Goal: Task Accomplishment & Management: Complete application form

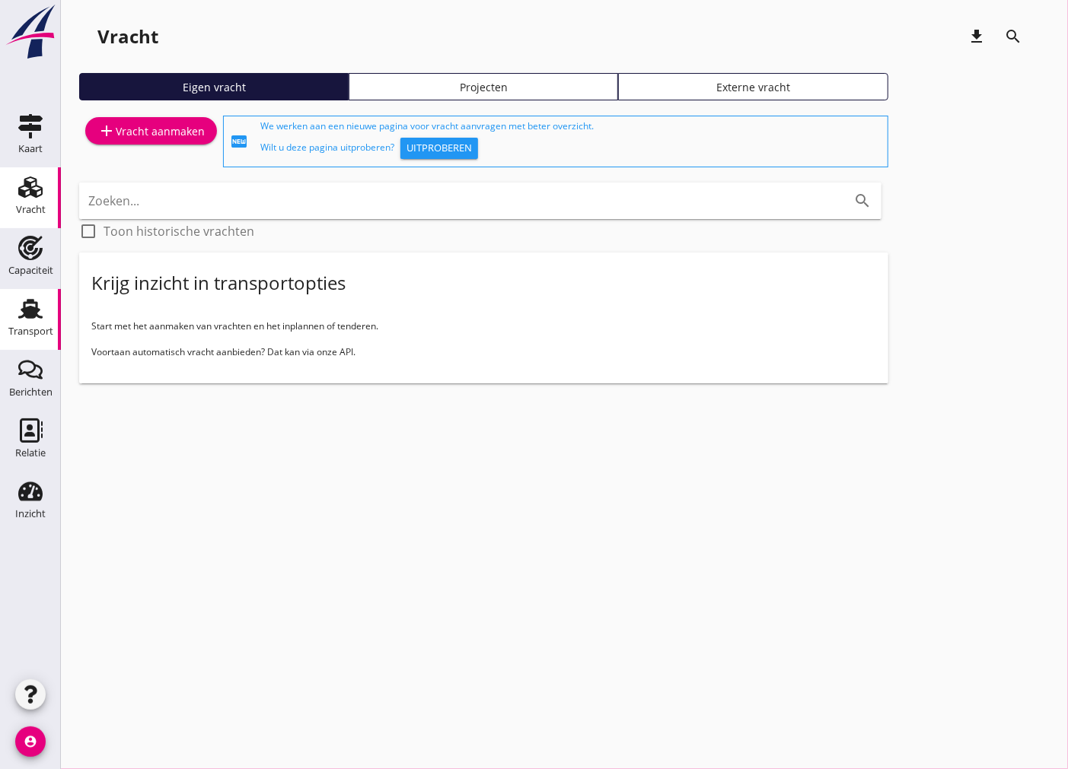
click at [42, 335] on div "Transport" at bounding box center [30, 331] width 45 height 10
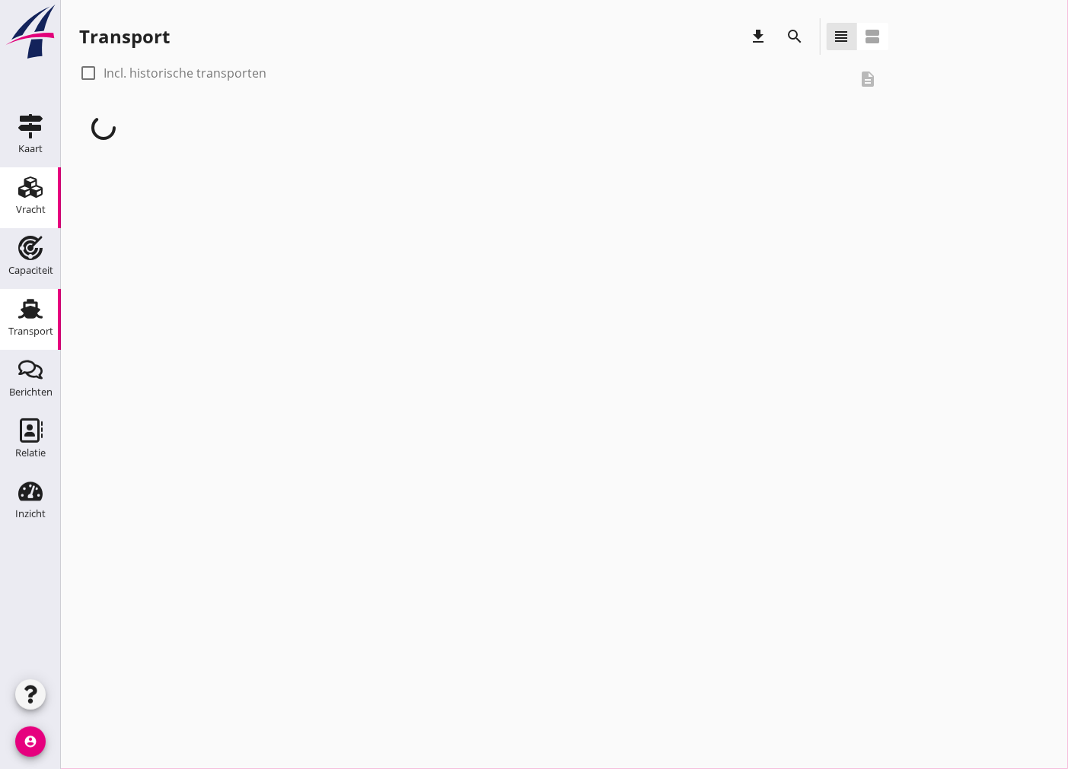
click at [43, 208] on div "Vracht" at bounding box center [31, 210] width 30 height 10
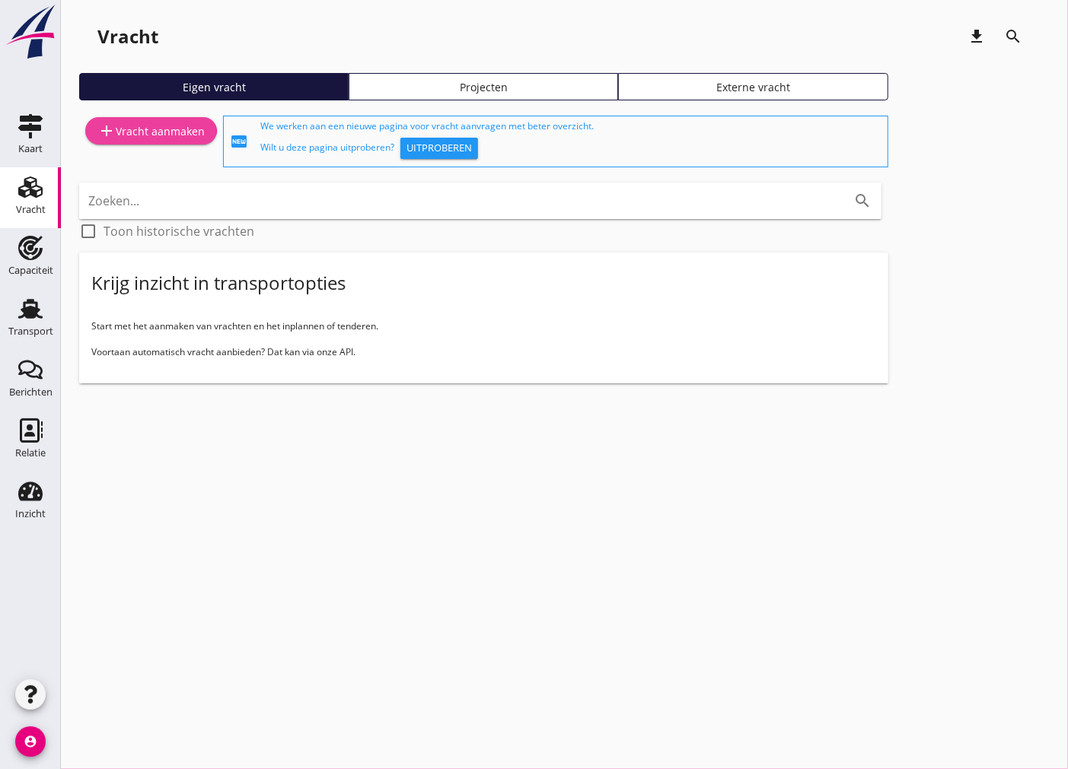
click at [170, 129] on div "add Vracht aanmaken" at bounding box center [150, 131] width 107 height 18
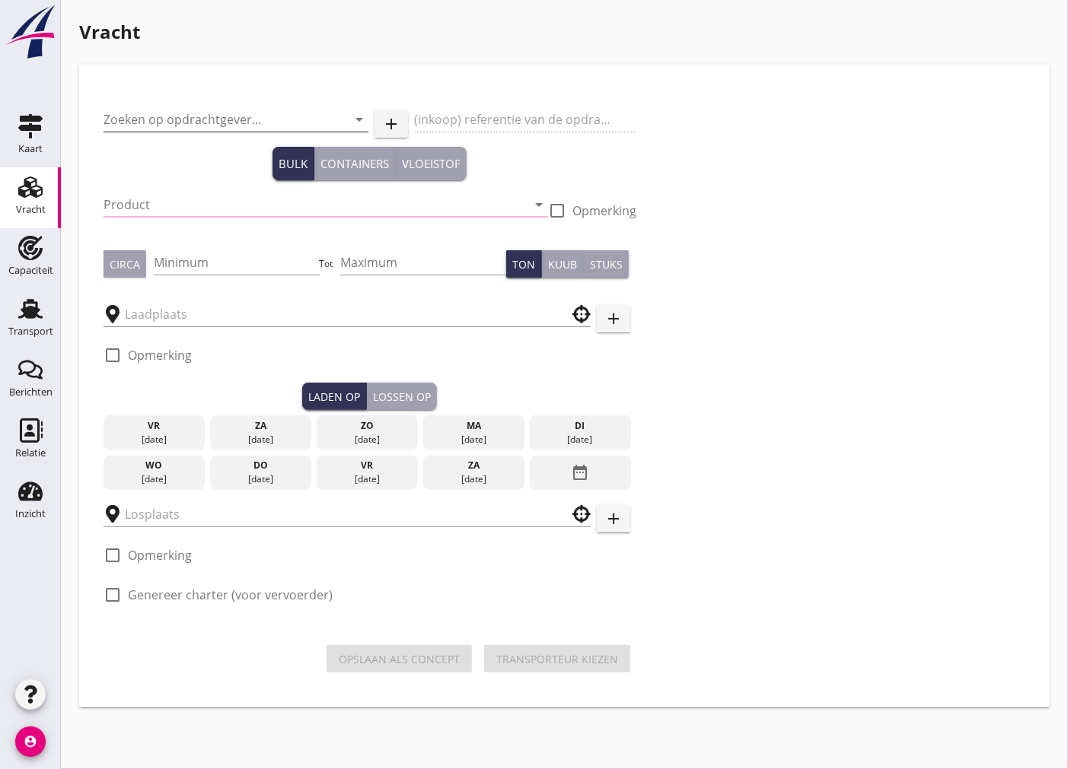
click at [275, 119] on input "Zoeken op opdrachtgever..." at bounding box center [214, 119] width 222 height 24
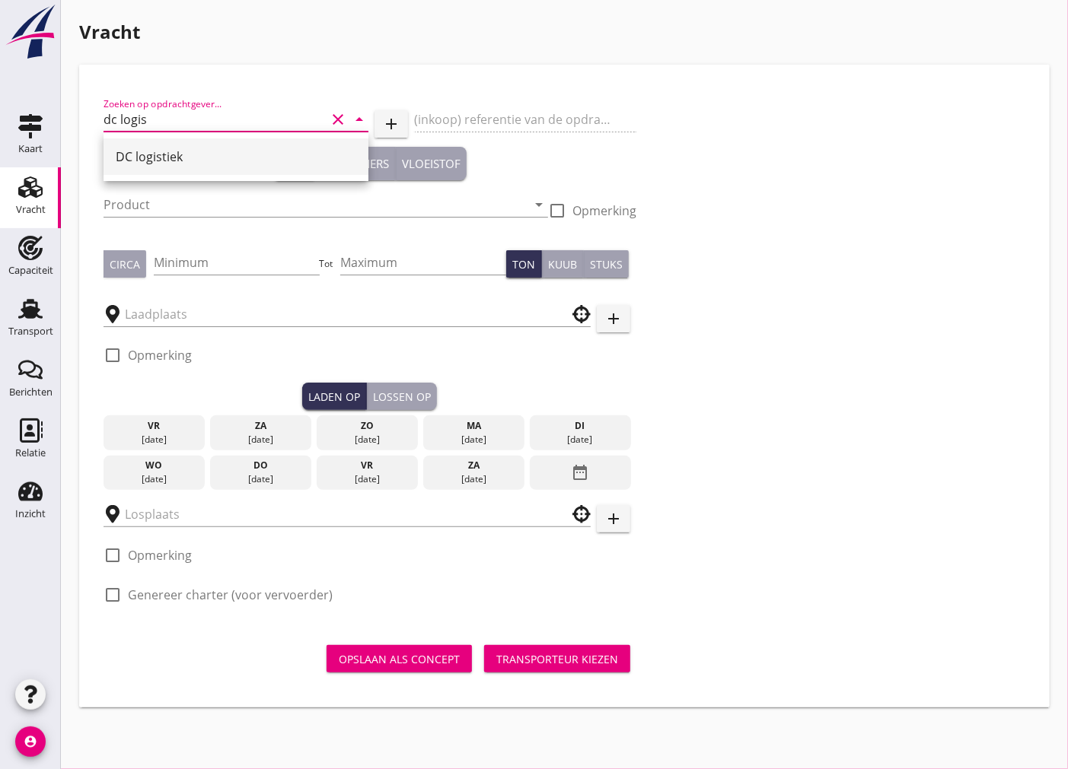
click at [237, 165] on div "DC logistiek" at bounding box center [236, 157] width 240 height 18
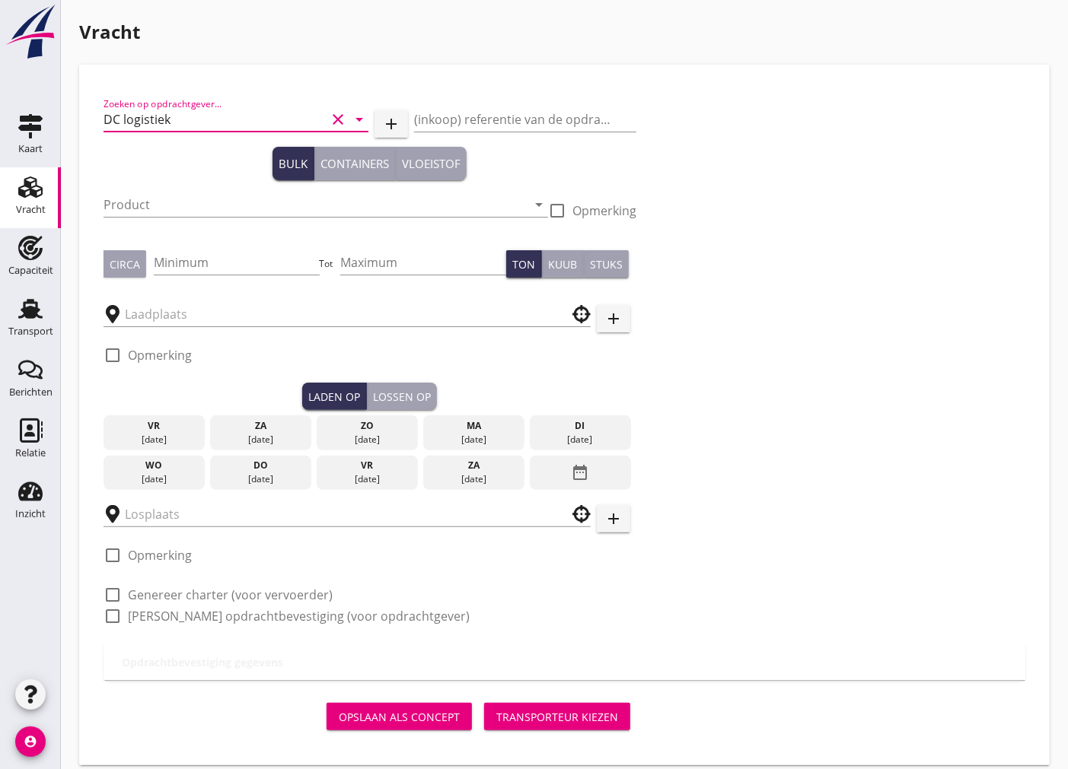
type input "DC logistiek"
click at [232, 190] on div "Product arrow_drop_down" at bounding box center [325, 207] width 444 height 49
click at [234, 196] on input "Product" at bounding box center [314, 205] width 423 height 24
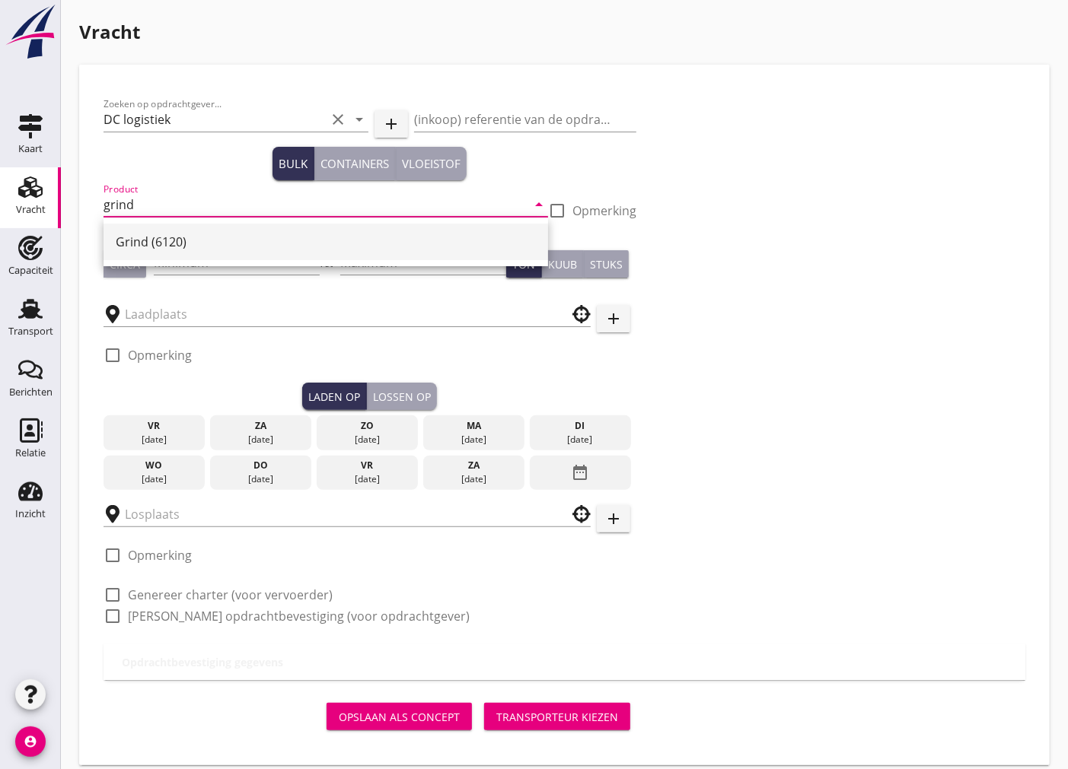
click at [202, 249] on div "Grind (6120)" at bounding box center [326, 242] width 420 height 18
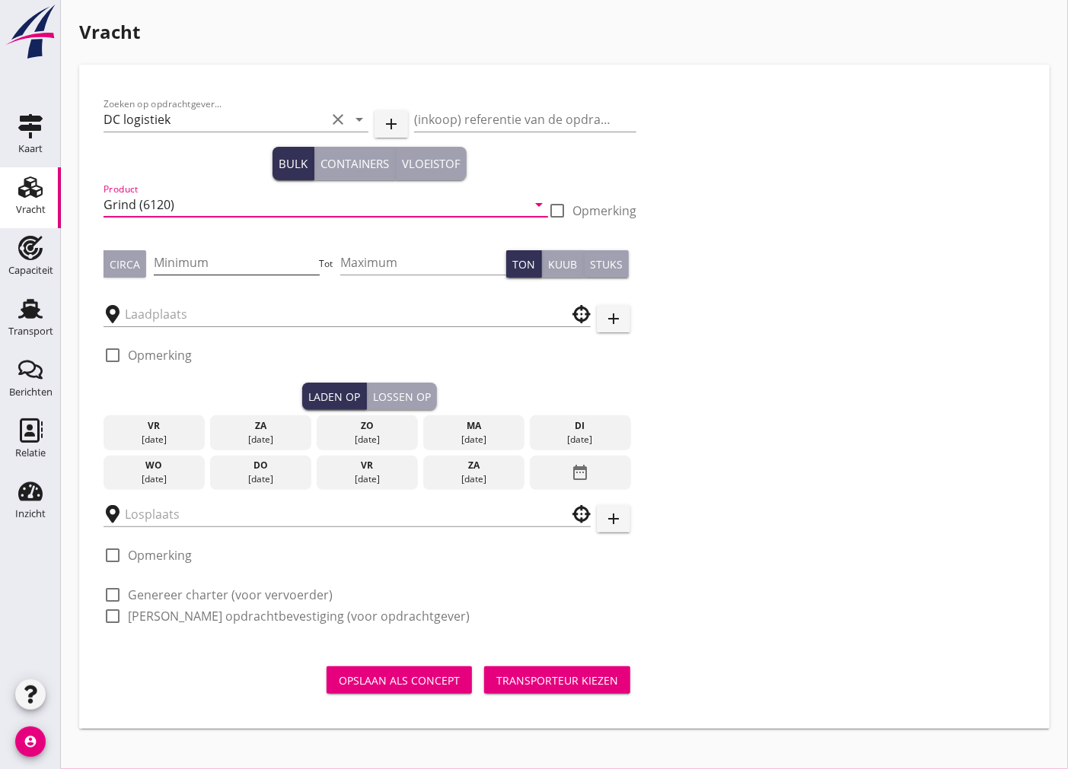
type input "Grind (6120)"
click at [212, 268] on input "Minimum" at bounding box center [237, 262] width 166 height 24
type input "950"
click at [134, 265] on div "Circa" at bounding box center [125, 264] width 30 height 16
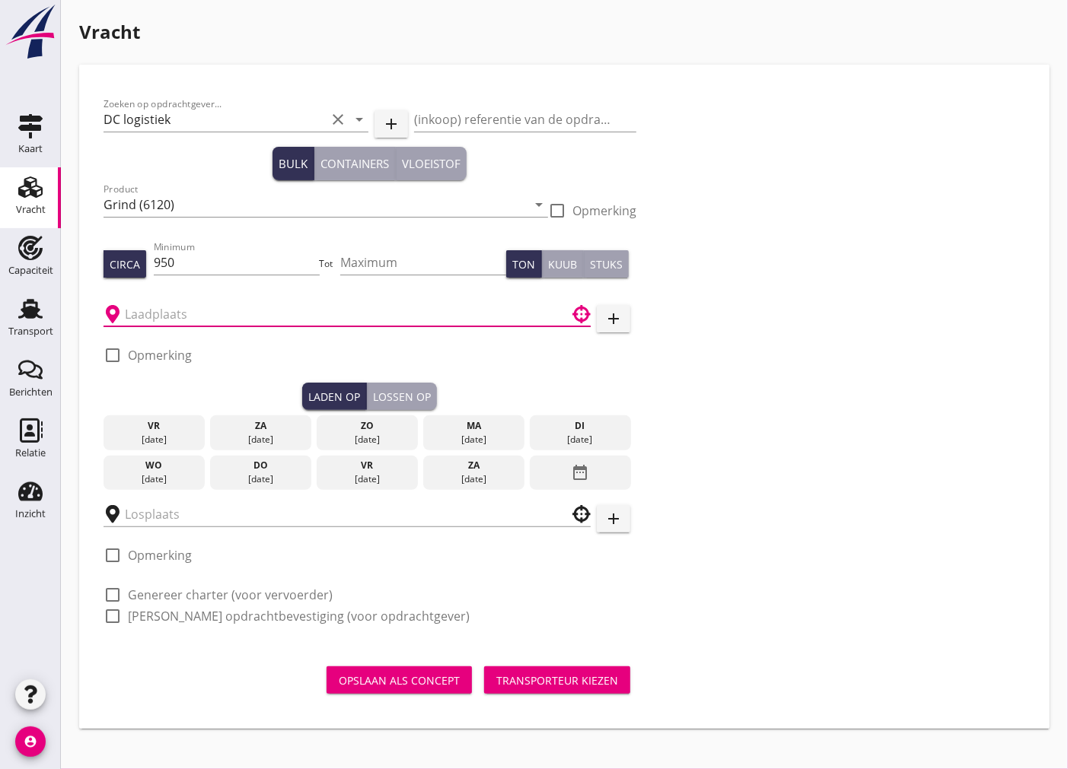
click at [153, 318] on input "text" at bounding box center [336, 314] width 423 height 24
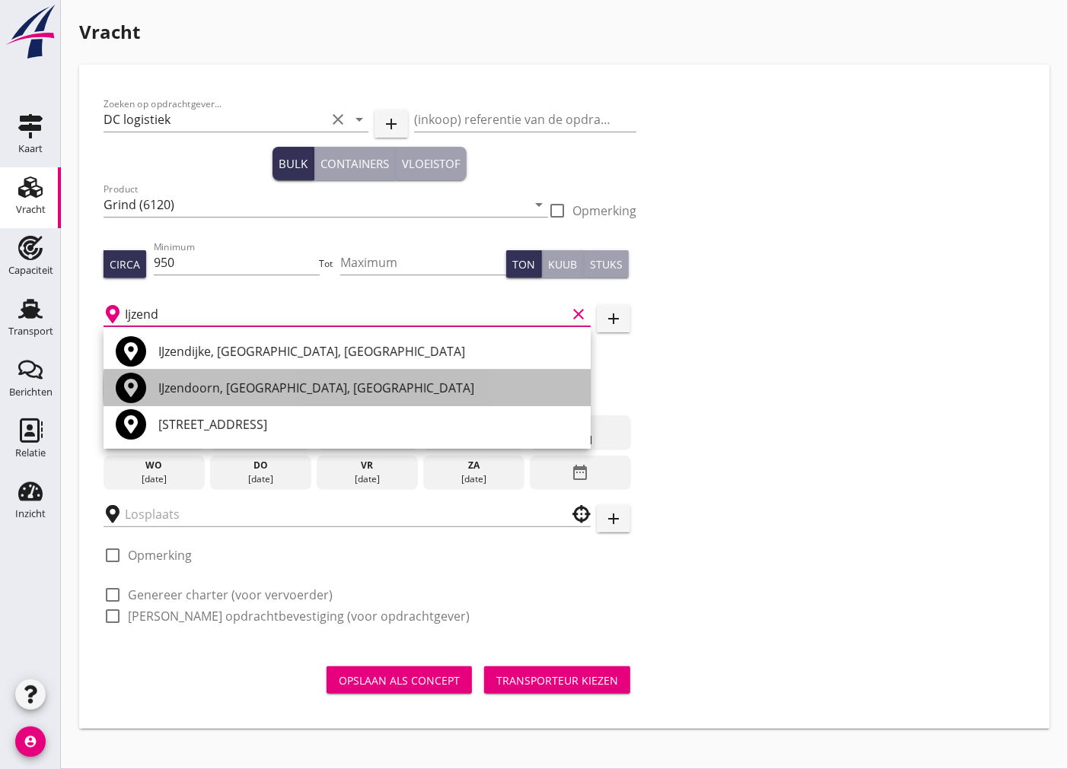
click at [323, 390] on div "IJzendoorn, [GEOGRAPHIC_DATA], [GEOGRAPHIC_DATA]" at bounding box center [368, 388] width 420 height 18
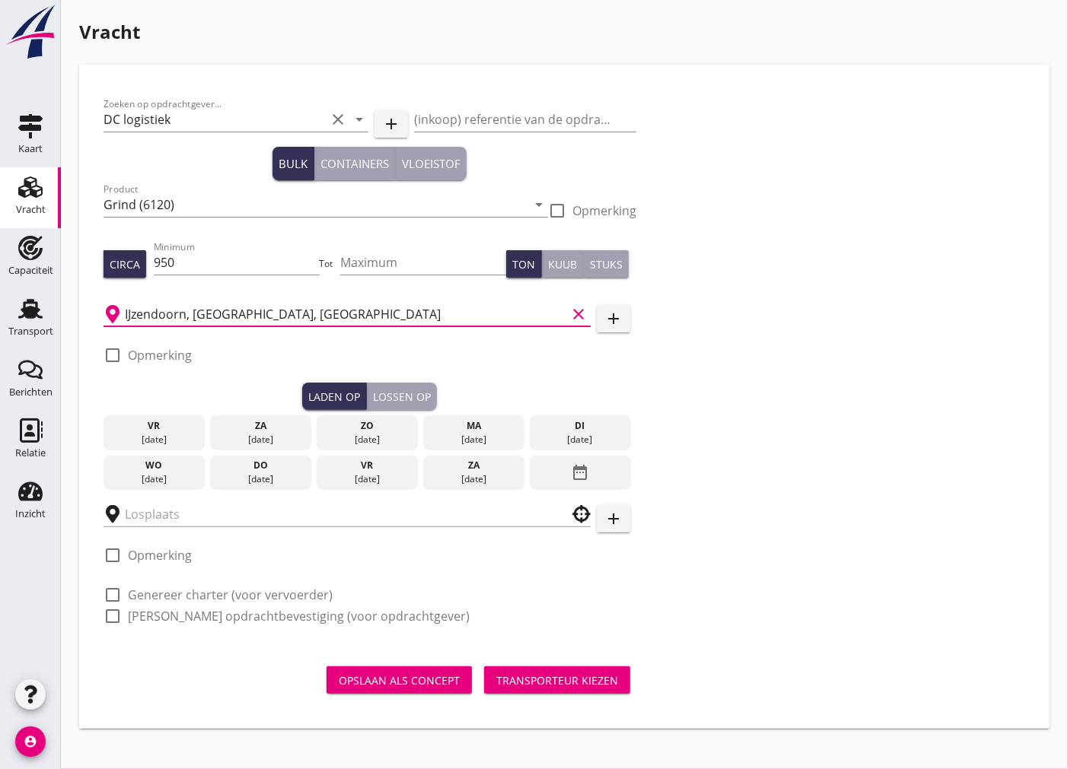
type input "IJzendoorn, [GEOGRAPHIC_DATA], [GEOGRAPHIC_DATA]"
click at [117, 352] on div at bounding box center [113, 355] width 26 height 26
checkbox input "true"
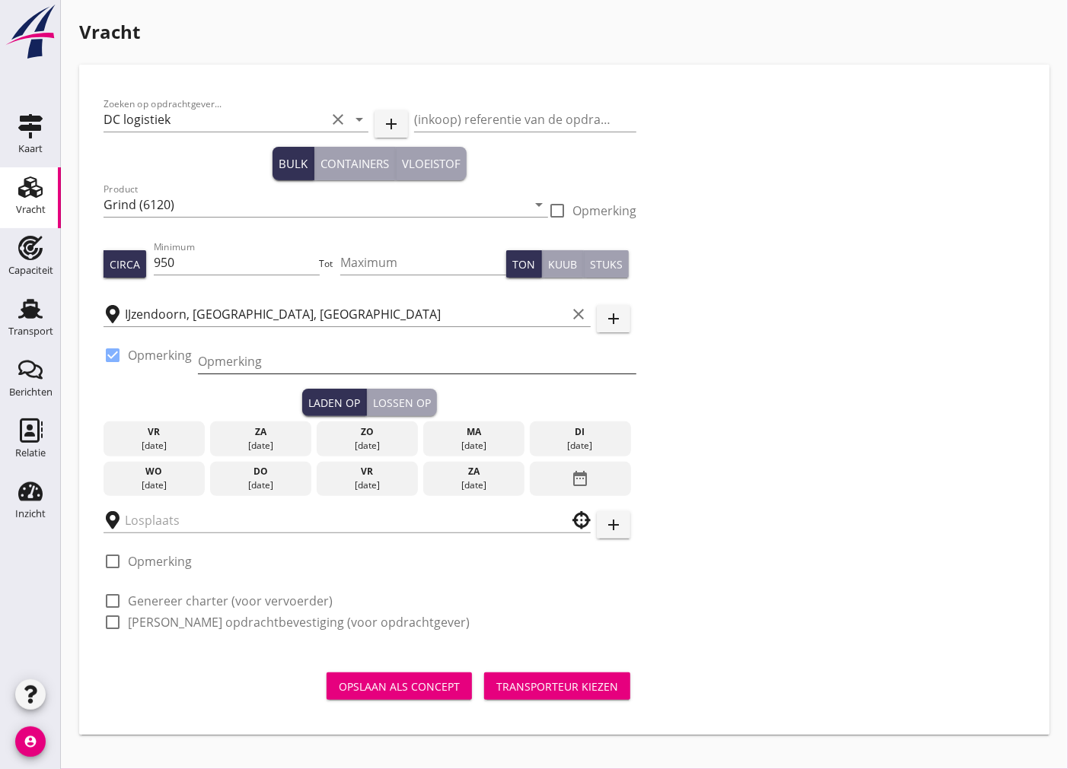
click at [218, 362] on input "Opmerking" at bounding box center [417, 361] width 438 height 24
click at [766, 436] on div "Zoeken op opdrachtgever... DC logistiek clear arrow_drop_down add (inkoop) refe…" at bounding box center [564, 369] width 934 height 561
click at [464, 435] on div "ma" at bounding box center [474, 432] width 94 height 14
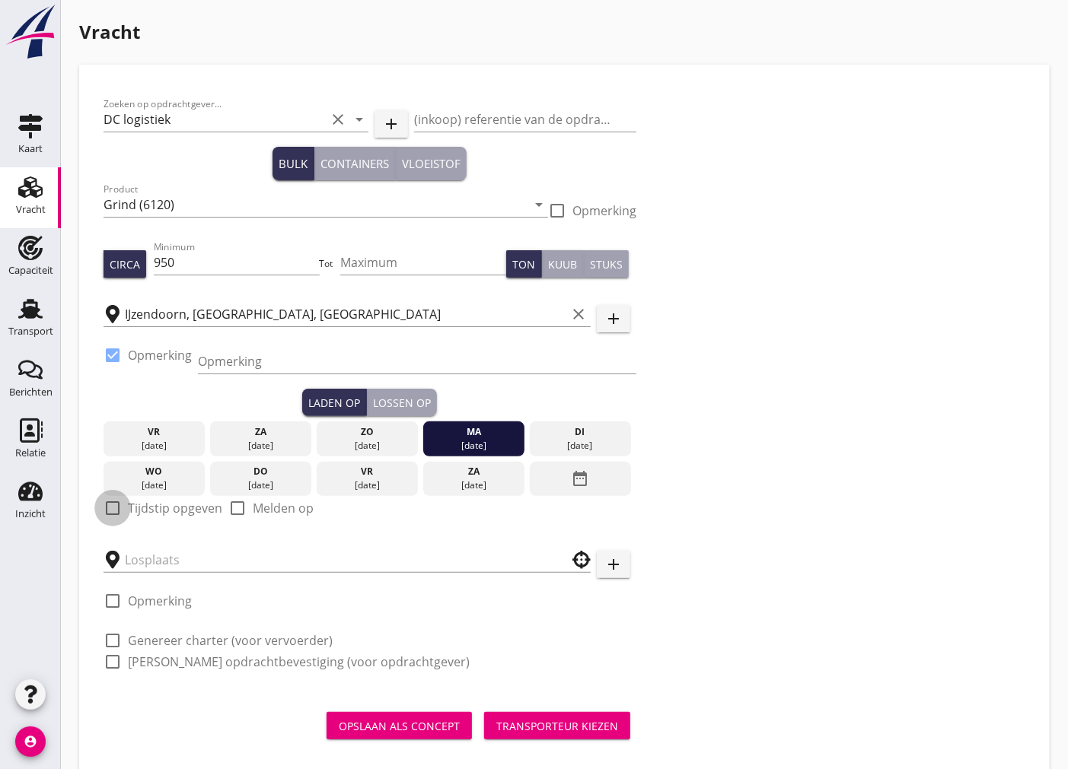
click at [113, 511] on div at bounding box center [113, 508] width 26 height 26
checkbox input "true"
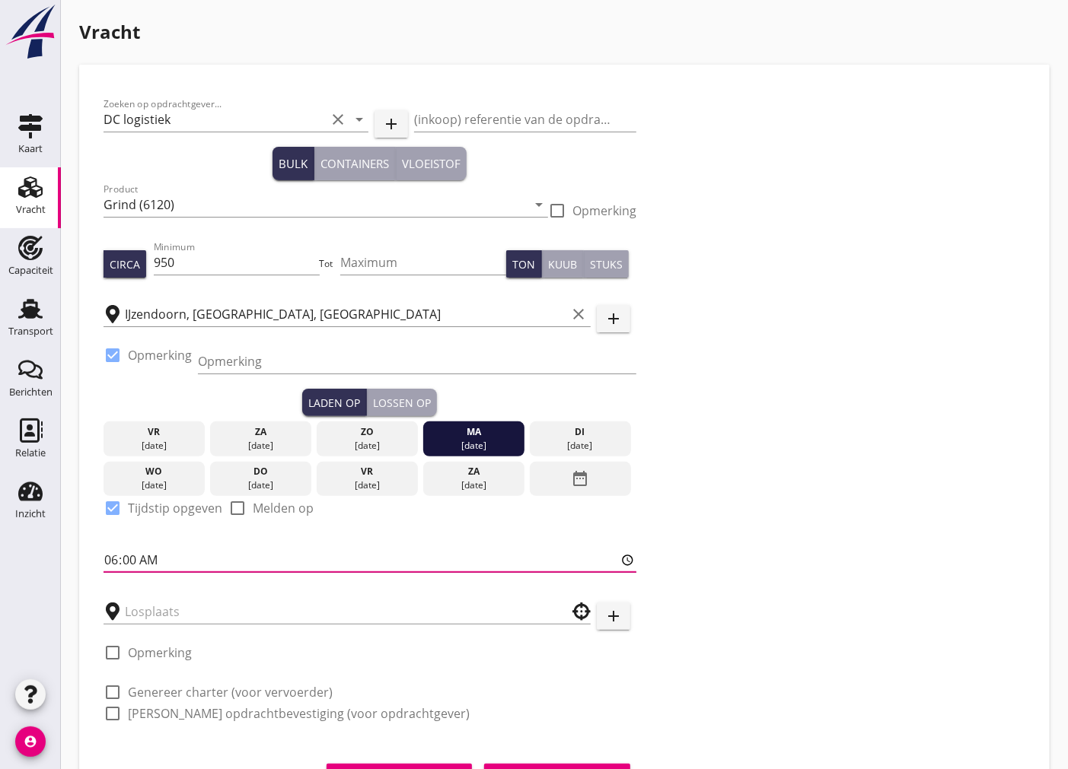
click at [110, 564] on input "06:00" at bounding box center [369, 560] width 533 height 24
type input "07:01"
click at [248, 370] on input "Opmerking" at bounding box center [417, 361] width 438 height 24
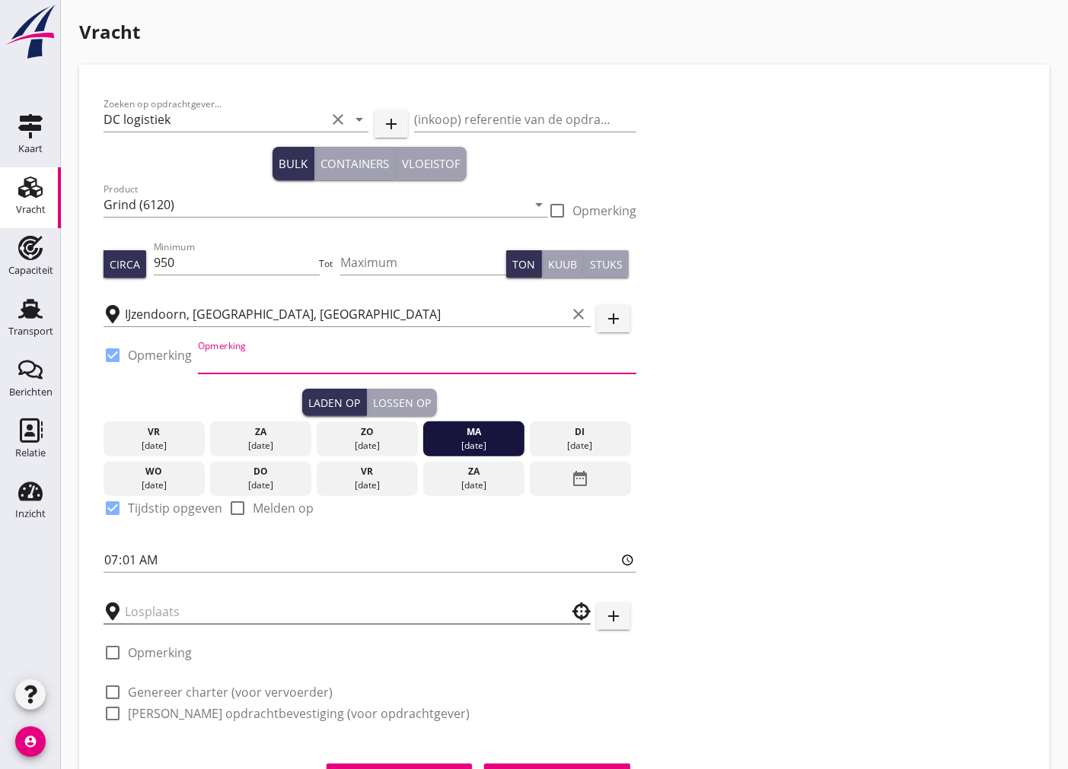
click at [269, 618] on input "text" at bounding box center [336, 612] width 423 height 24
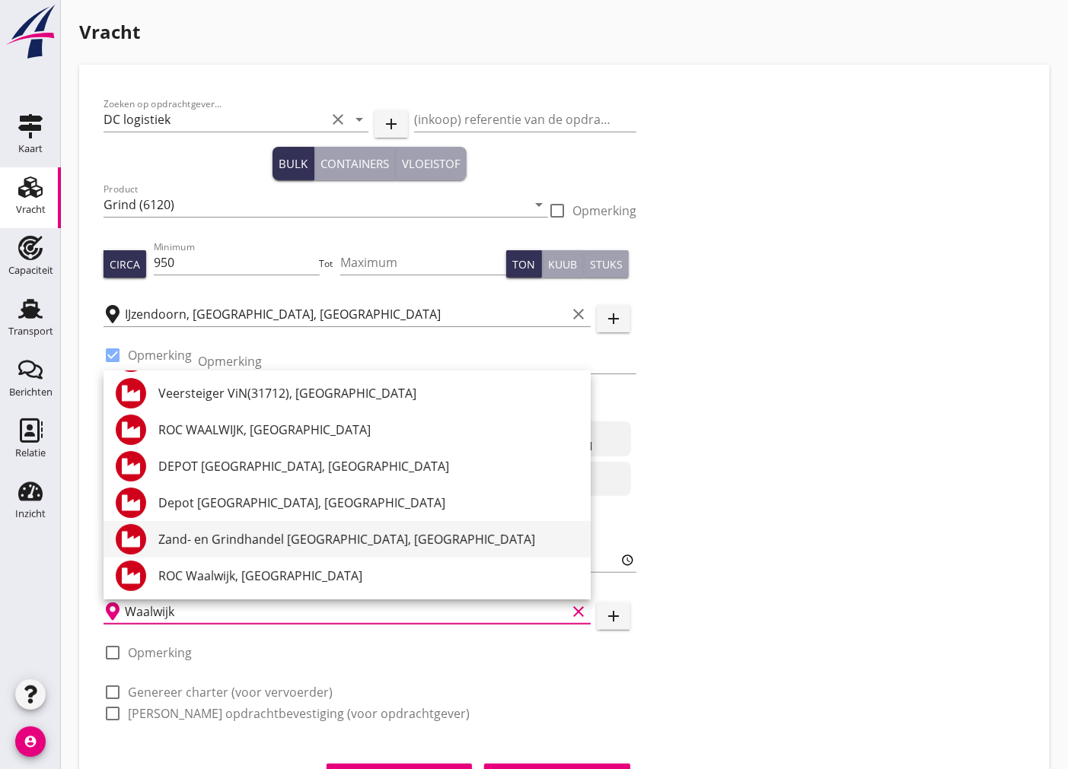
scroll to position [75, 0]
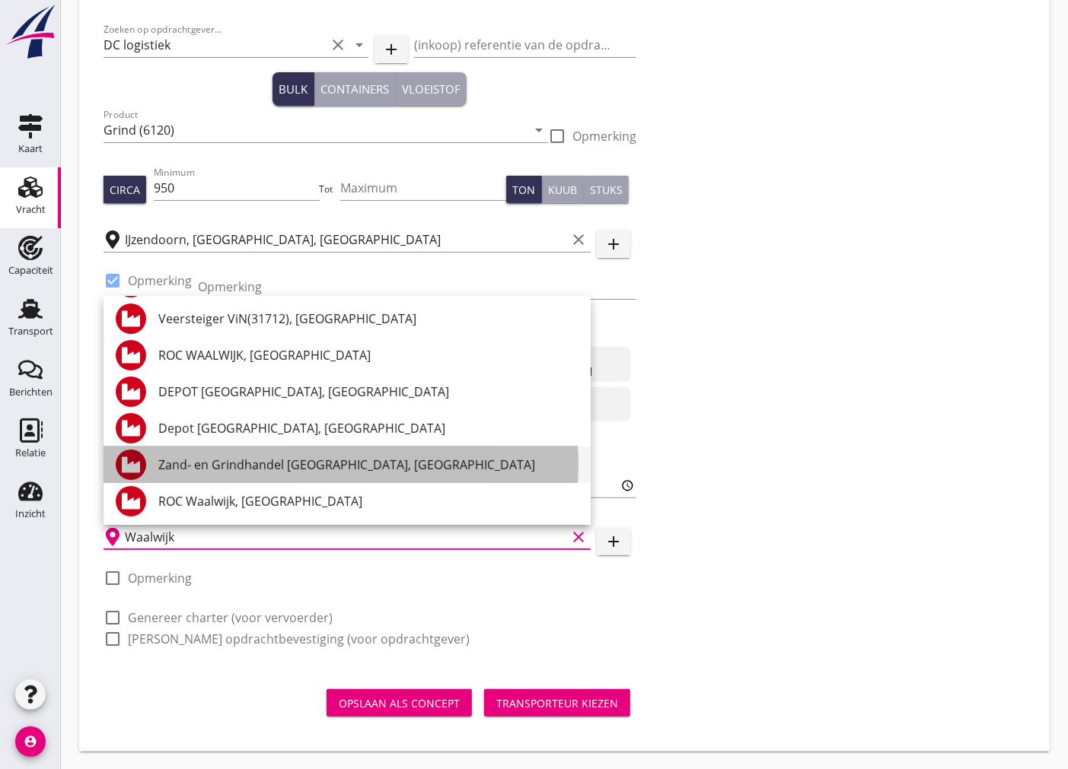
click at [330, 470] on div "Zand- en Grindhandel [GEOGRAPHIC_DATA], [GEOGRAPHIC_DATA]" at bounding box center [368, 465] width 420 height 18
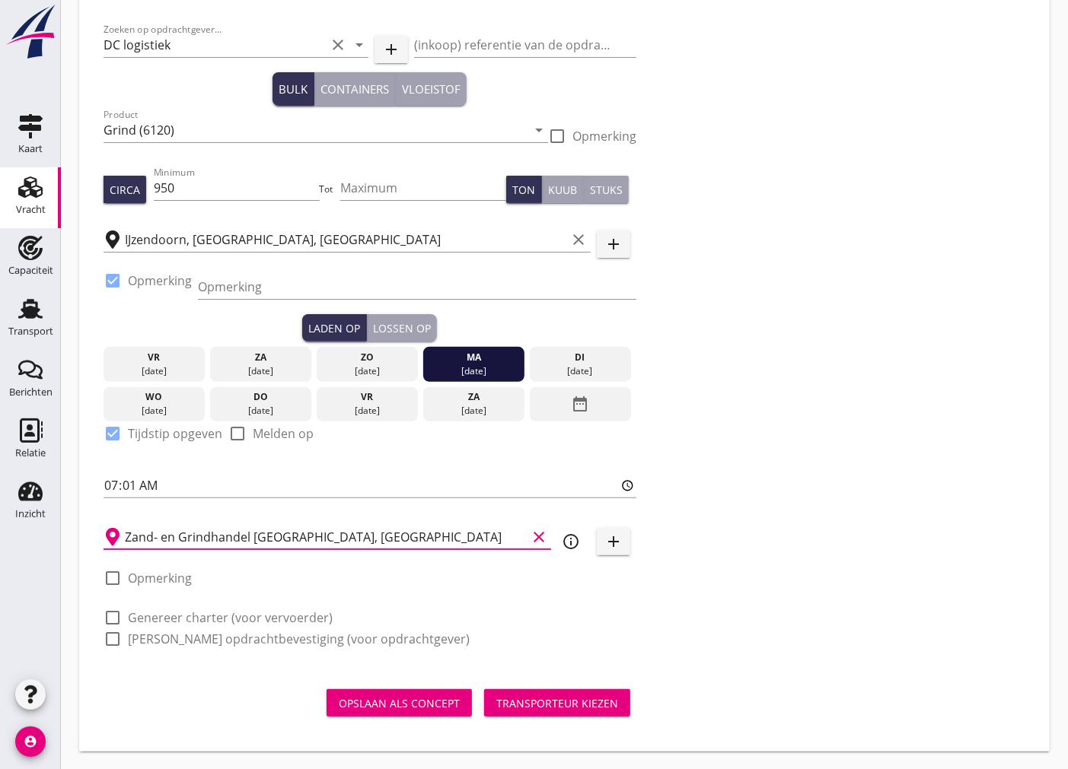
type input "Zand- en Grindhandel [GEOGRAPHIC_DATA], [GEOGRAPHIC_DATA]"
click at [110, 578] on div at bounding box center [113, 578] width 26 height 26
checkbox input "true"
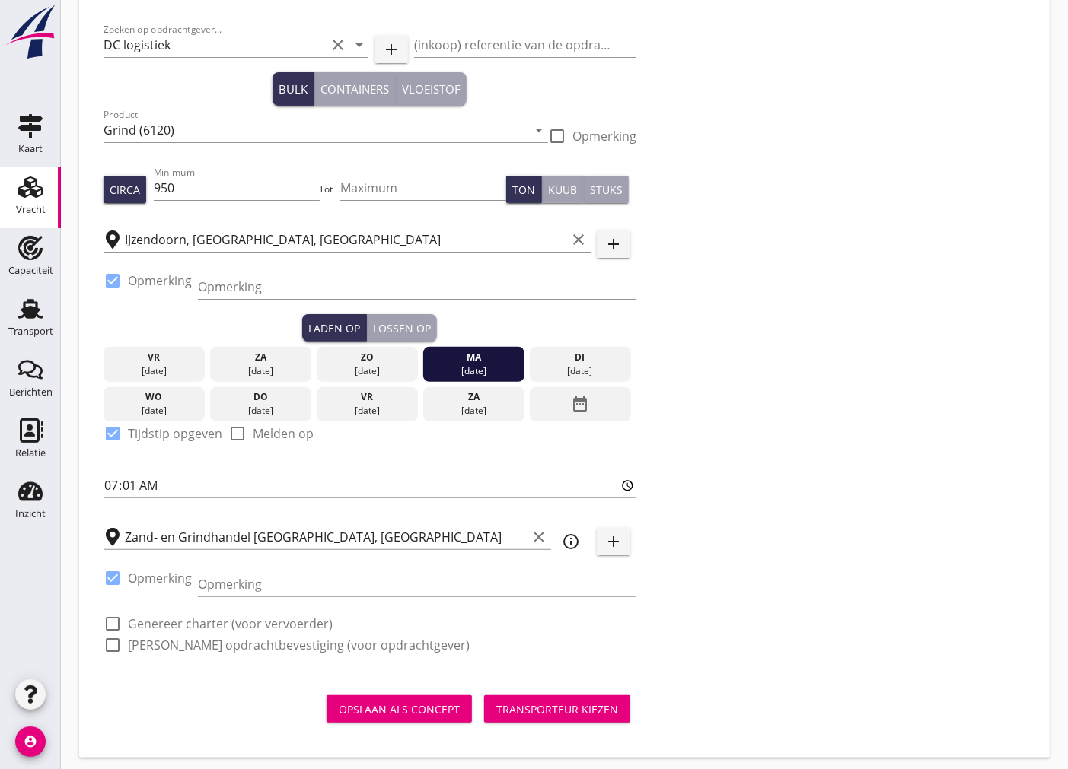
click at [390, 328] on div "Lossen op" at bounding box center [402, 328] width 58 height 16
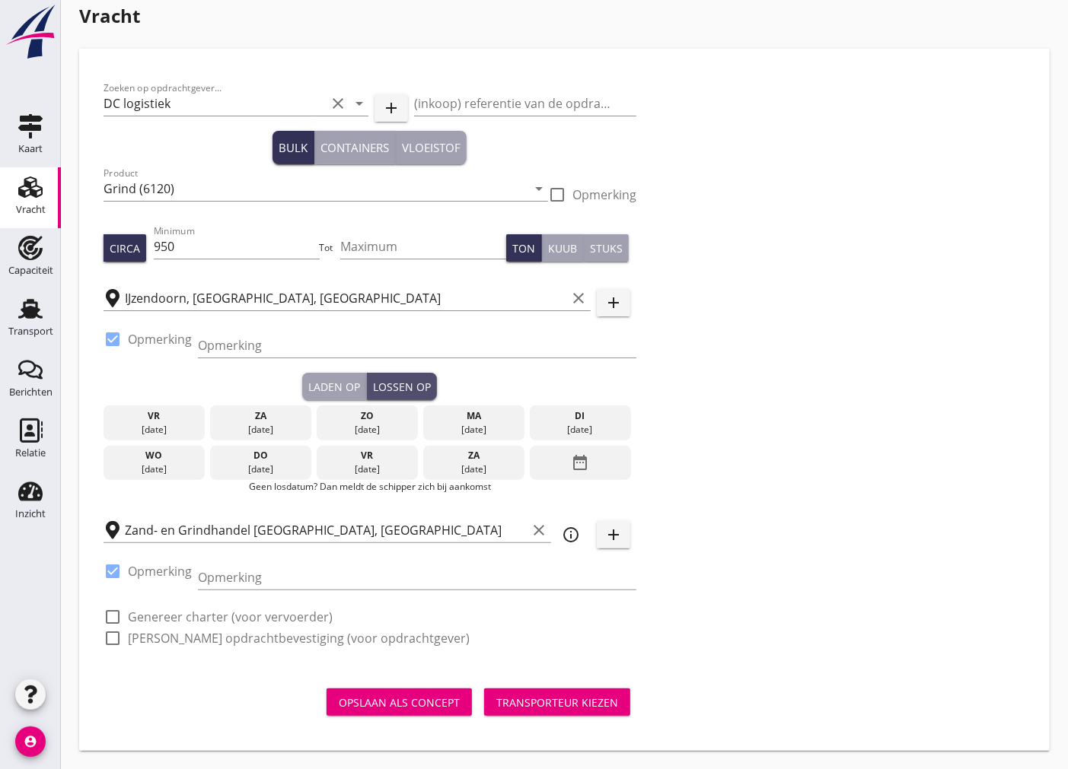
scroll to position [16, 0]
click at [566, 423] on div "[DATE]" at bounding box center [580, 430] width 94 height 14
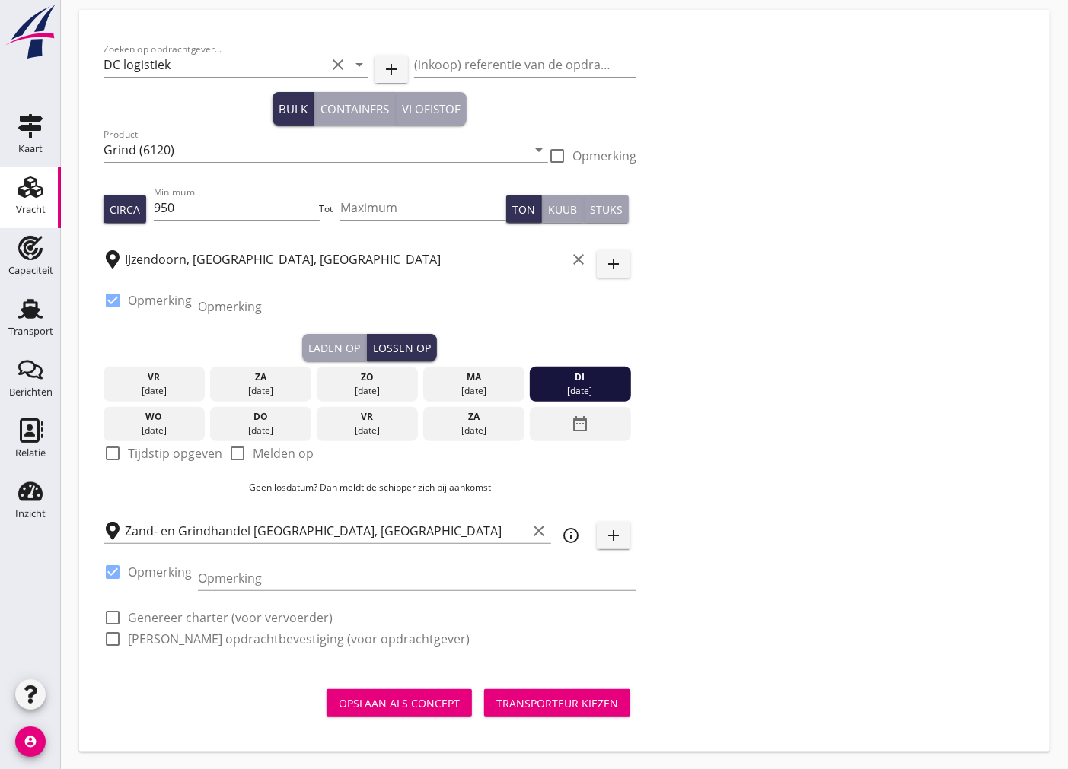
click at [110, 459] on div at bounding box center [113, 454] width 26 height 26
checkbox input "true"
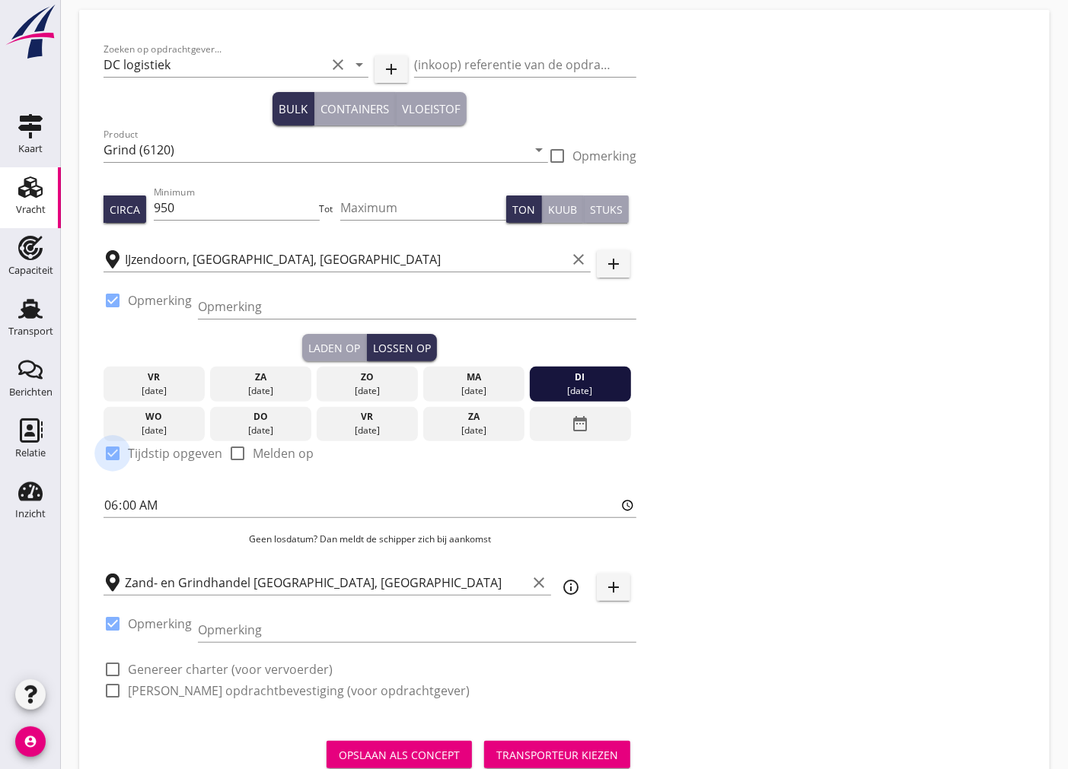
scroll to position [75, 0]
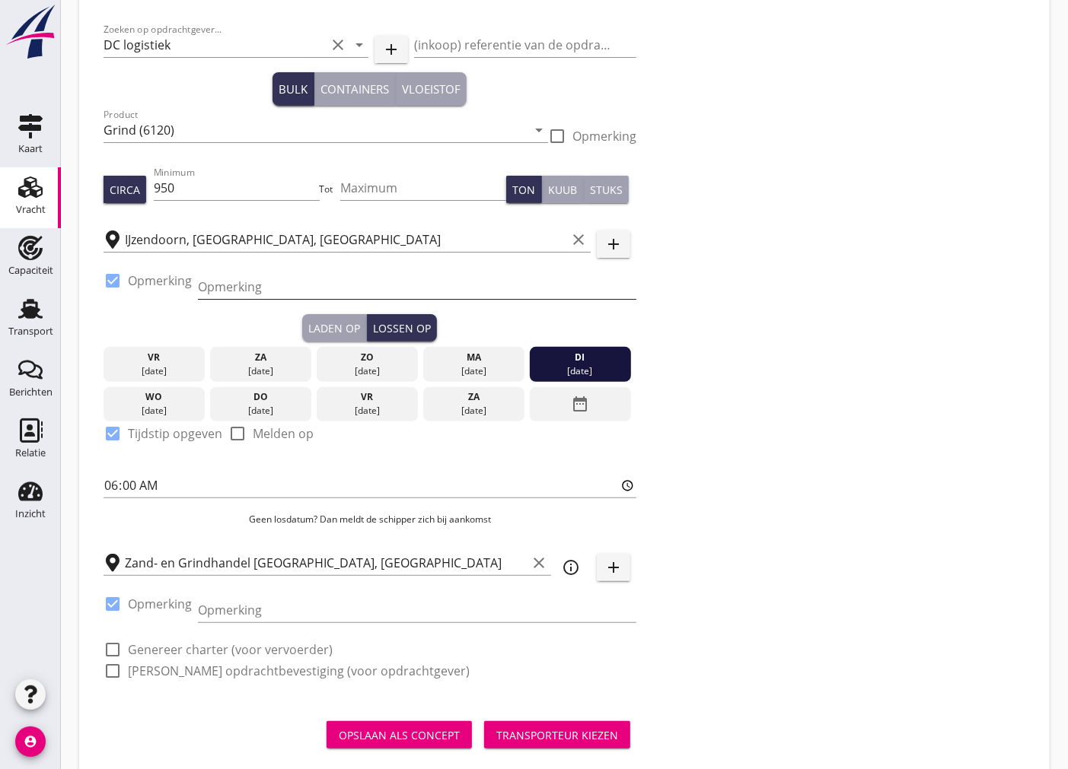
click at [248, 286] on input "Opmerking" at bounding box center [417, 287] width 438 height 24
type input "[PERSON_NAME]: Kanaal 15 0629532003"
click at [240, 612] on input "Opmerking" at bounding box center [417, 610] width 438 height 24
type input "Suiker: 0622493200"
click at [114, 648] on div at bounding box center [113, 650] width 26 height 26
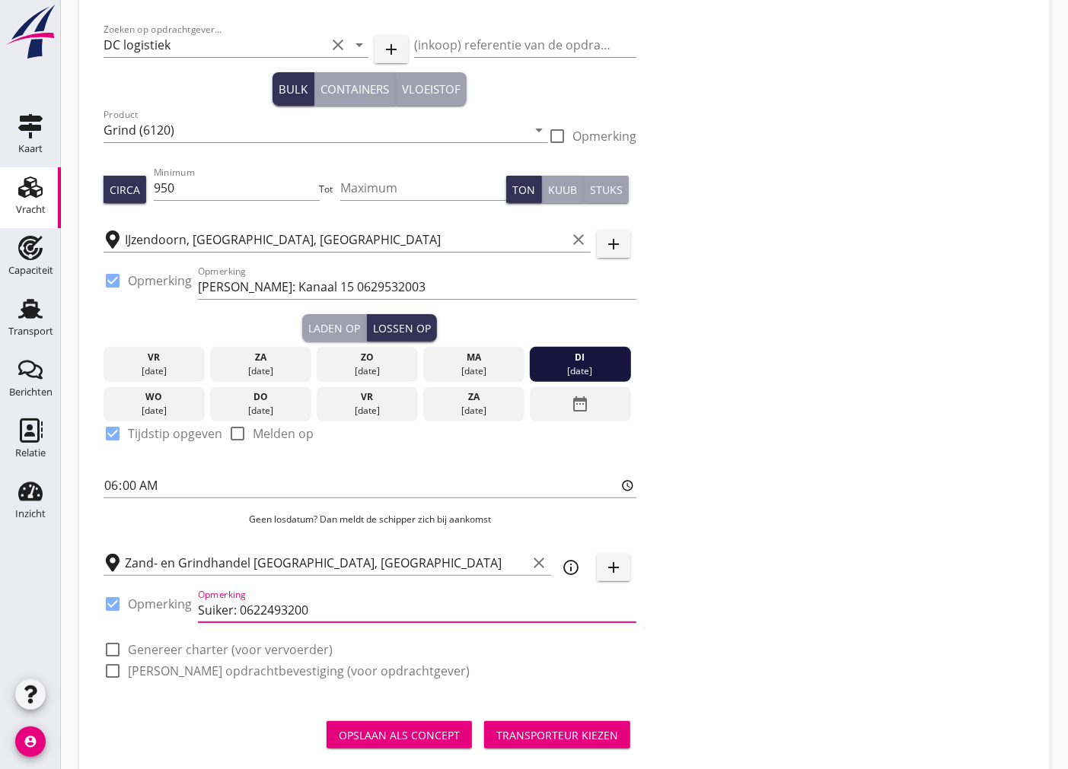
checkbox input "true"
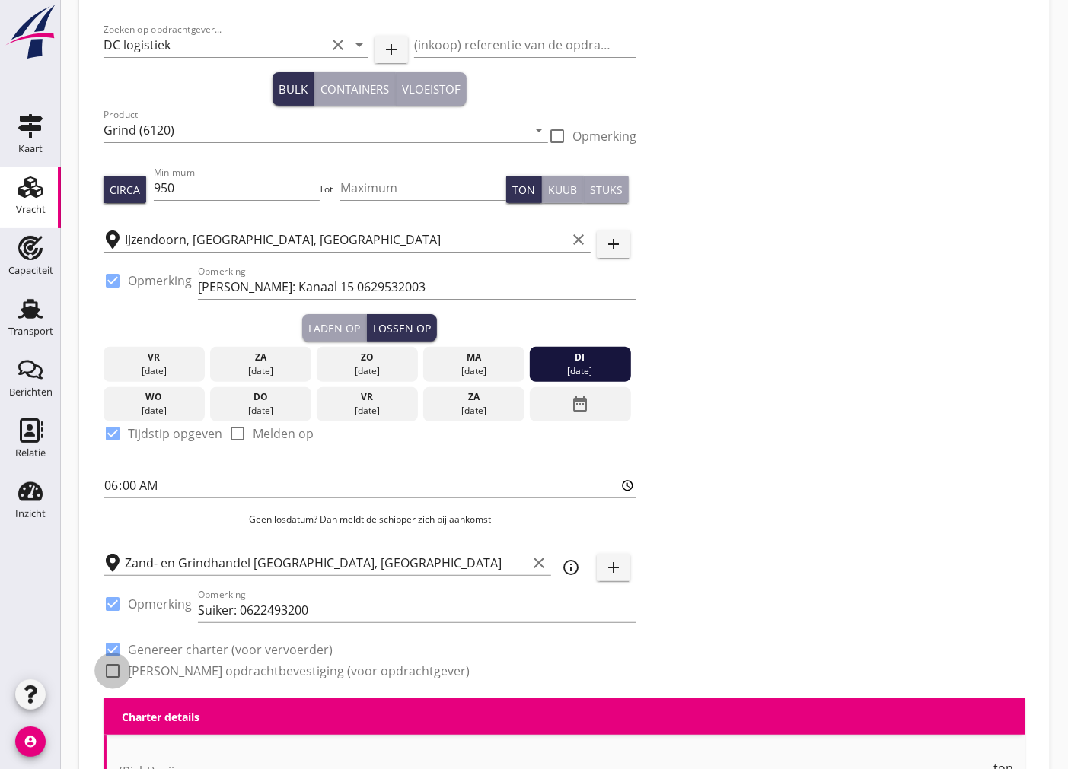
click at [115, 674] on div at bounding box center [113, 671] width 26 height 26
checkbox input "true"
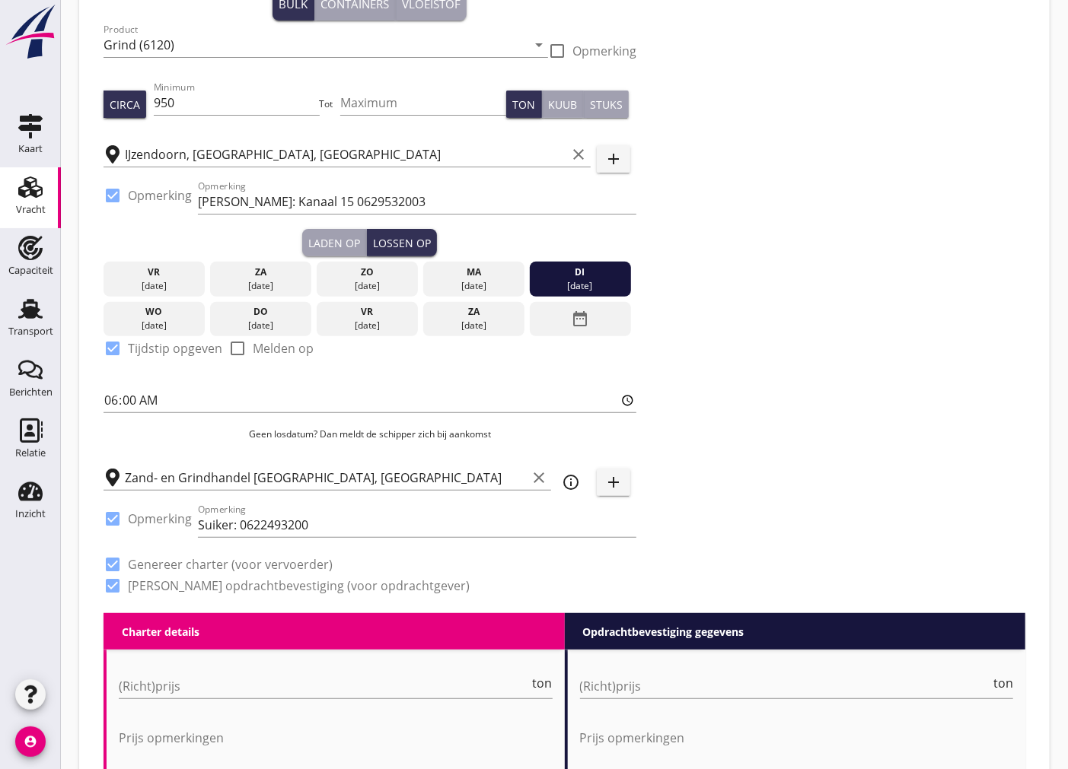
scroll to position [413, 0]
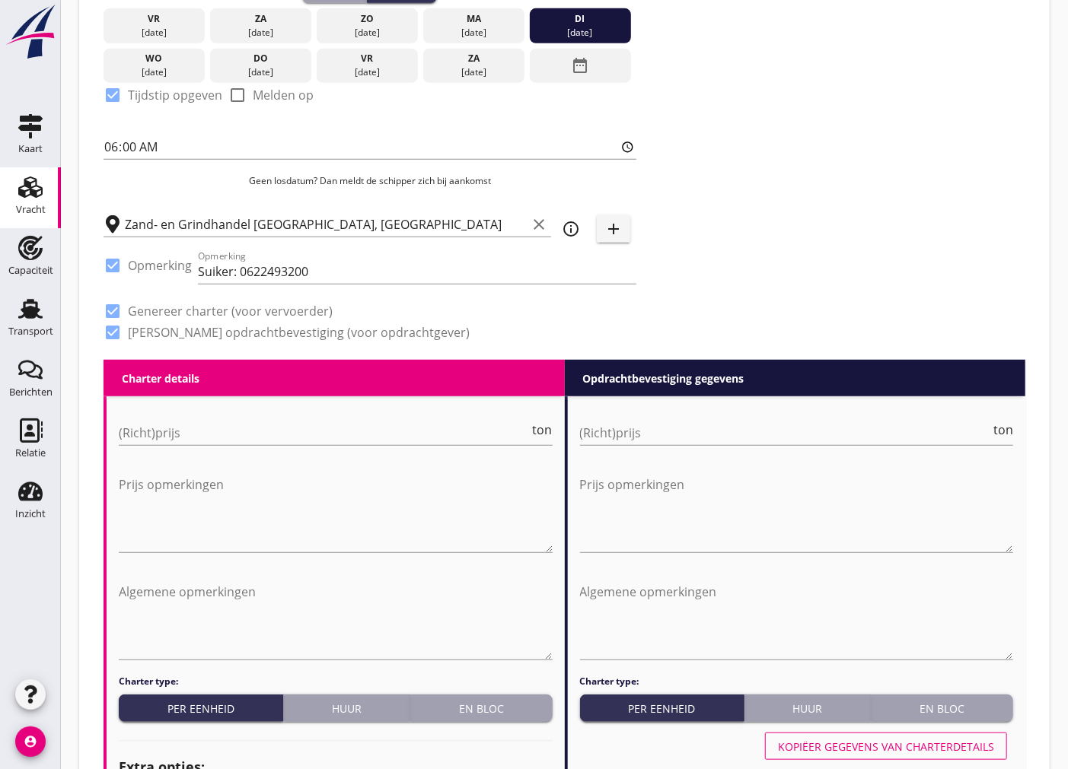
click at [310, 412] on div "(Richt)prijs ton" at bounding box center [336, 436] width 434 height 49
click at [313, 434] on input "(Richt)prijs" at bounding box center [324, 433] width 411 height 24
type input "3"
type input "3.25"
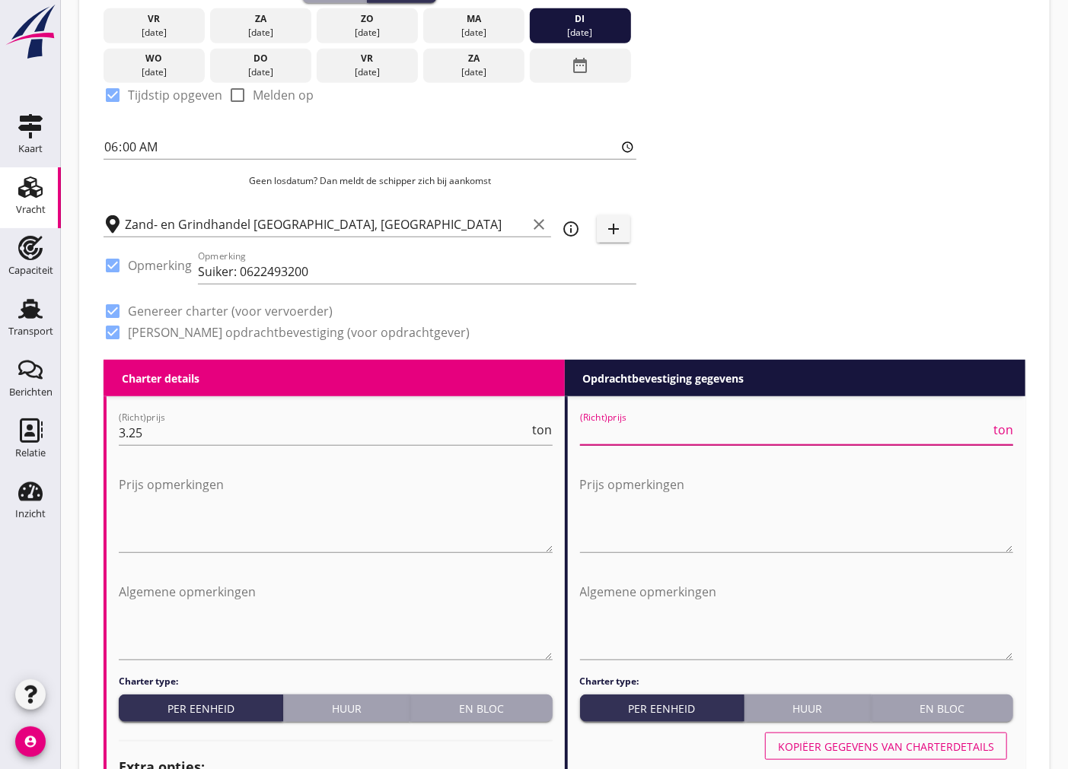
click at [633, 436] on input "(Richt)prijs" at bounding box center [785, 433] width 411 height 24
type input "3"
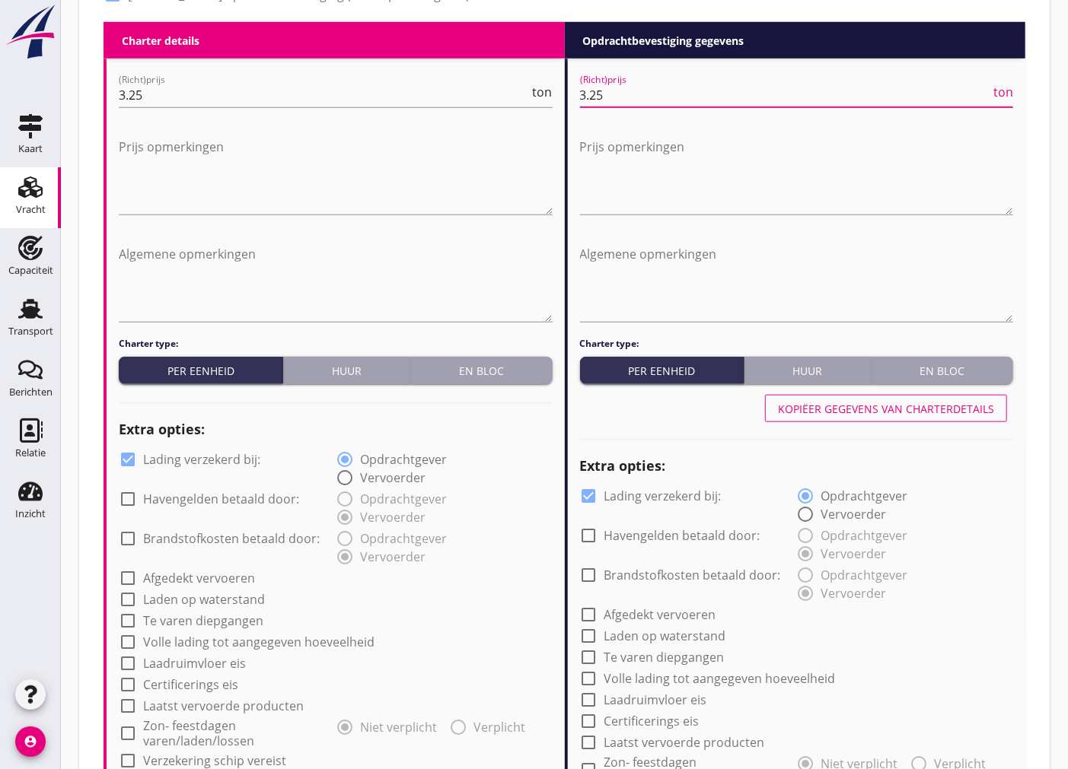
scroll to position [836, 0]
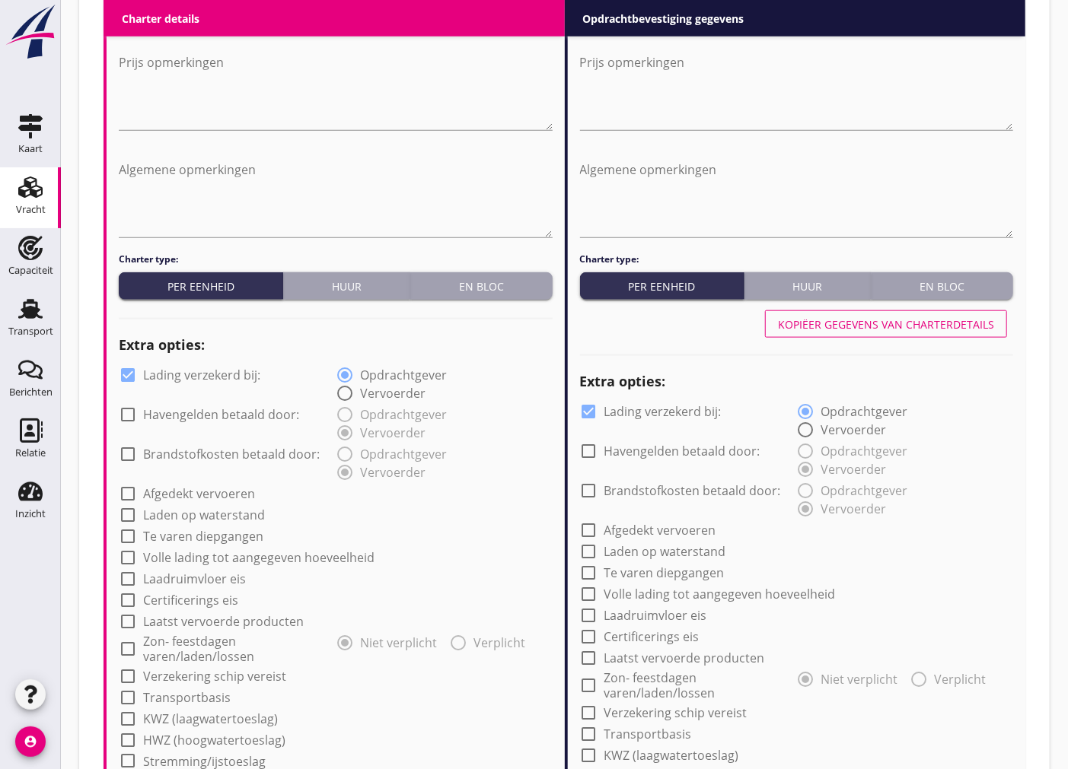
type input "3.25"
click at [132, 371] on div at bounding box center [128, 375] width 26 height 26
checkbox input "false"
click at [587, 412] on div at bounding box center [589, 412] width 26 height 26
checkbox input "false"
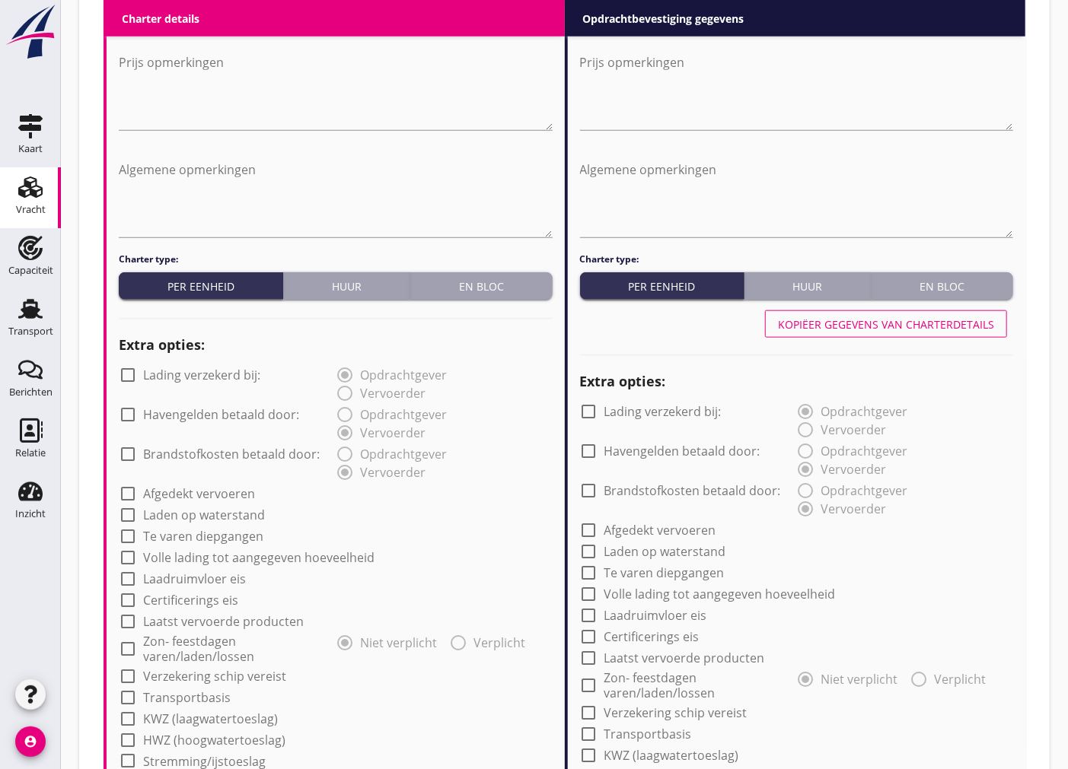
scroll to position [1005, 0]
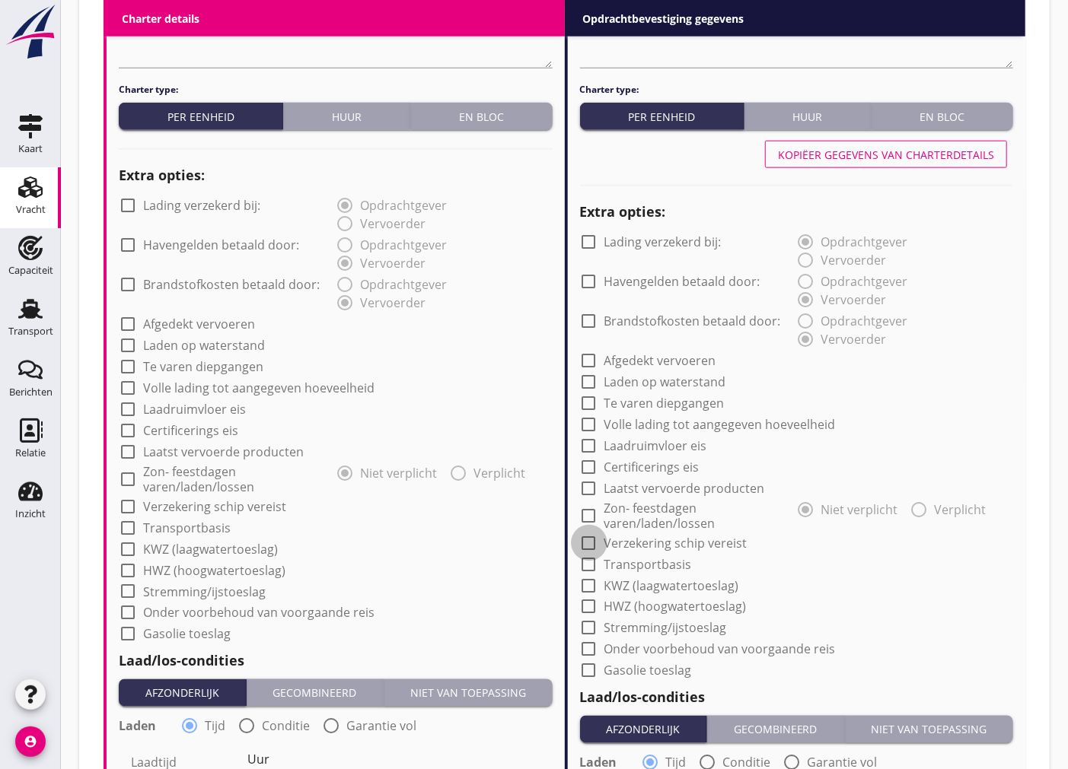
click at [596, 541] on div at bounding box center [589, 543] width 26 height 26
checkbox input "true"
click at [127, 507] on div at bounding box center [128, 507] width 26 height 26
checkbox input "true"
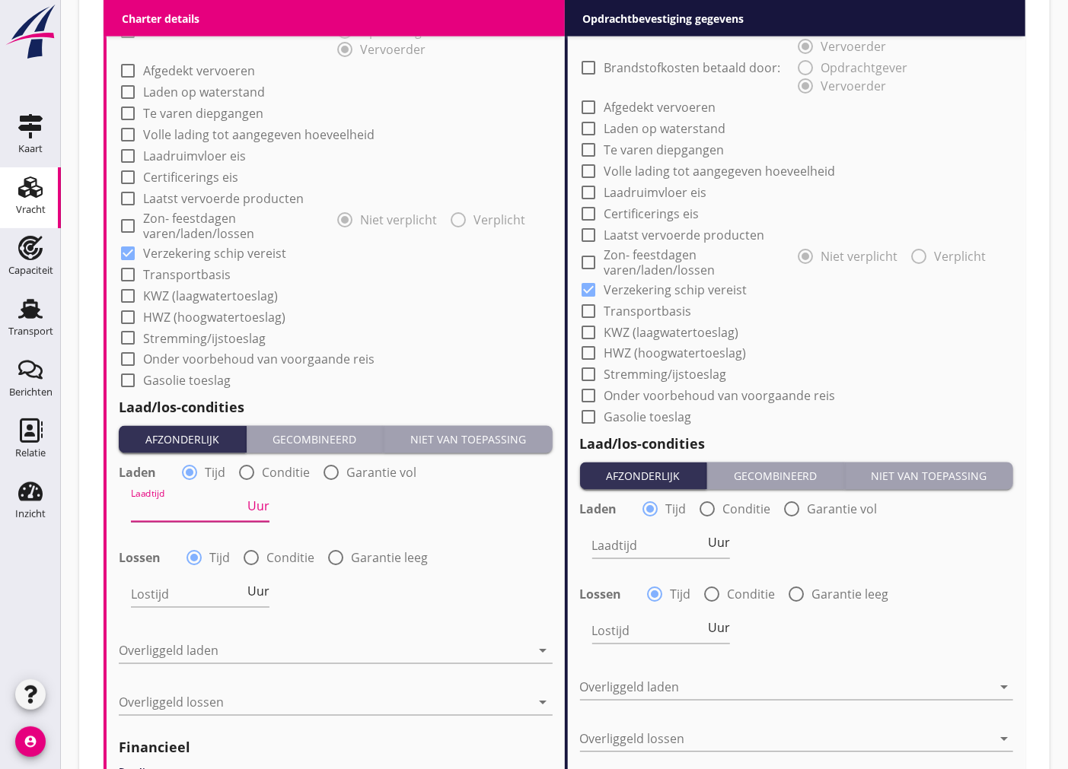
click at [172, 516] on input "Laadtijd" at bounding box center [187, 510] width 113 height 24
type input "24"
click at [201, 600] on input "Lostijd" at bounding box center [187, 595] width 113 height 24
type input "24"
click at [306, 648] on div at bounding box center [325, 651] width 412 height 24
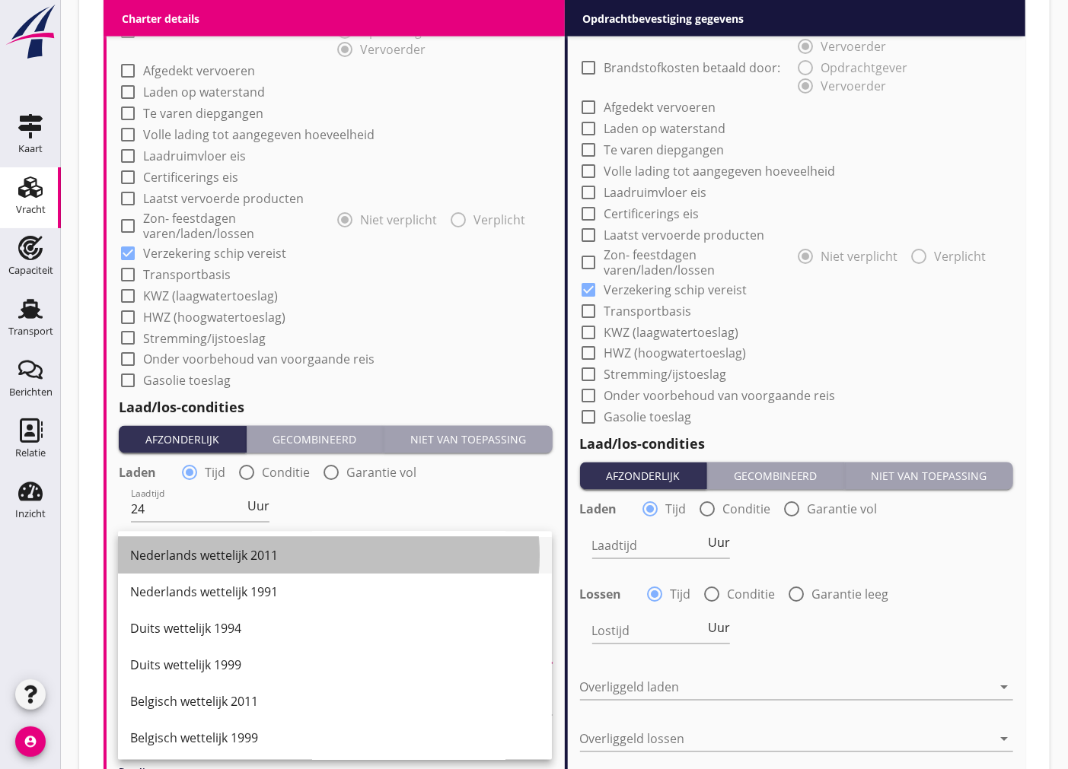
click at [244, 548] on div "Nederlands wettelijk 2011" at bounding box center [334, 556] width 409 height 18
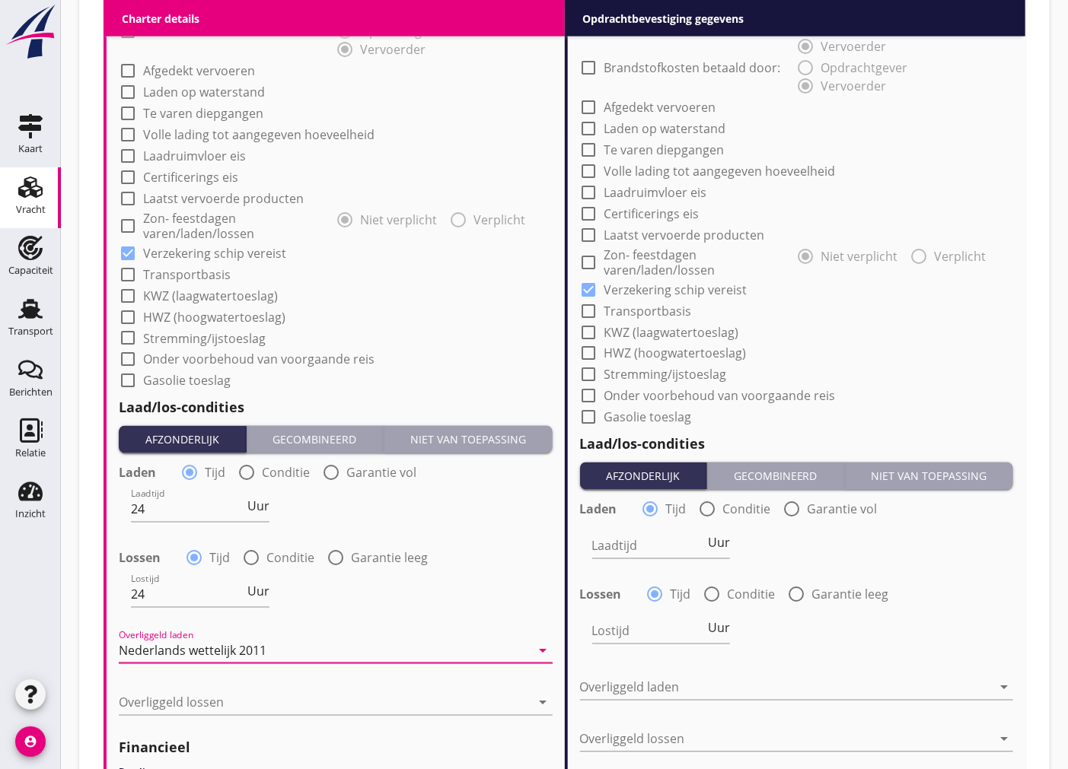
scroll to position [1428, 0]
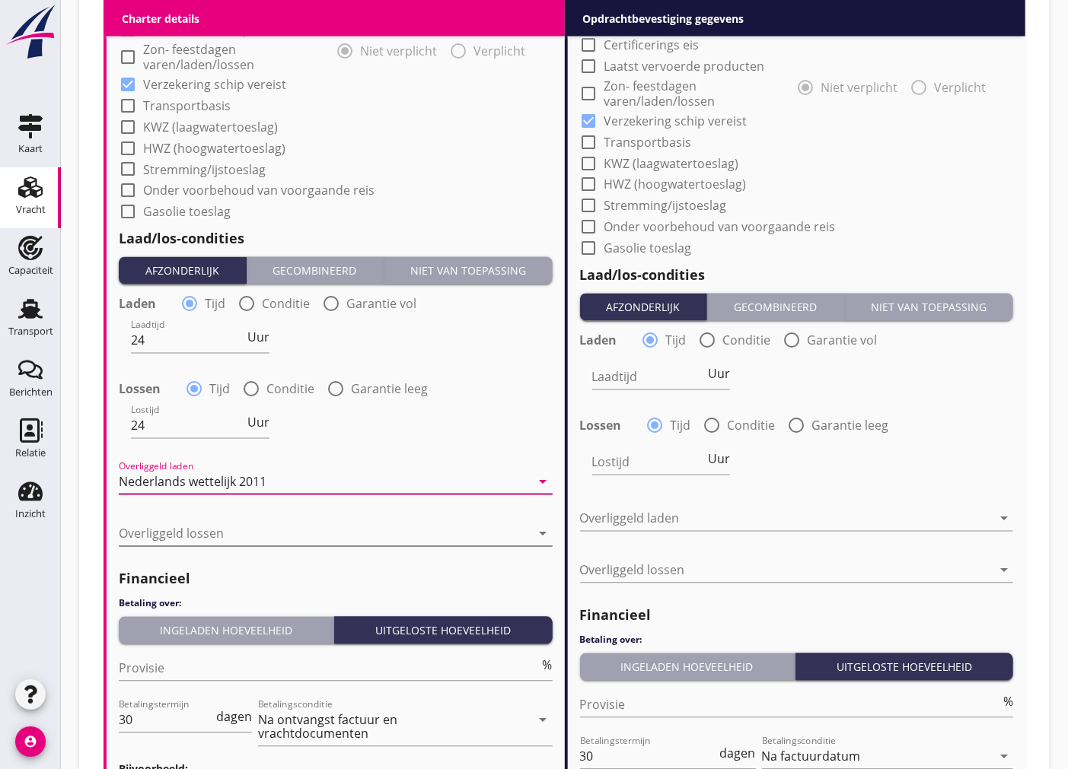
click at [323, 535] on div at bounding box center [325, 534] width 412 height 24
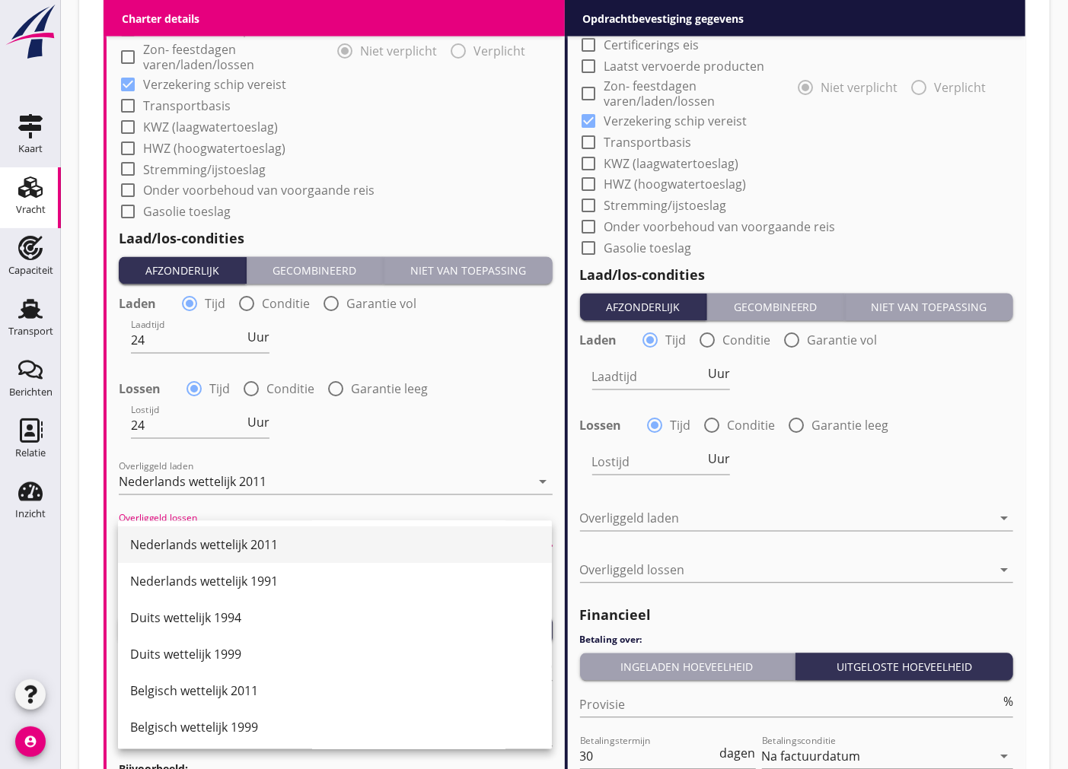
click at [326, 552] on div "Nederlands wettelijk 2011" at bounding box center [334, 545] width 409 height 18
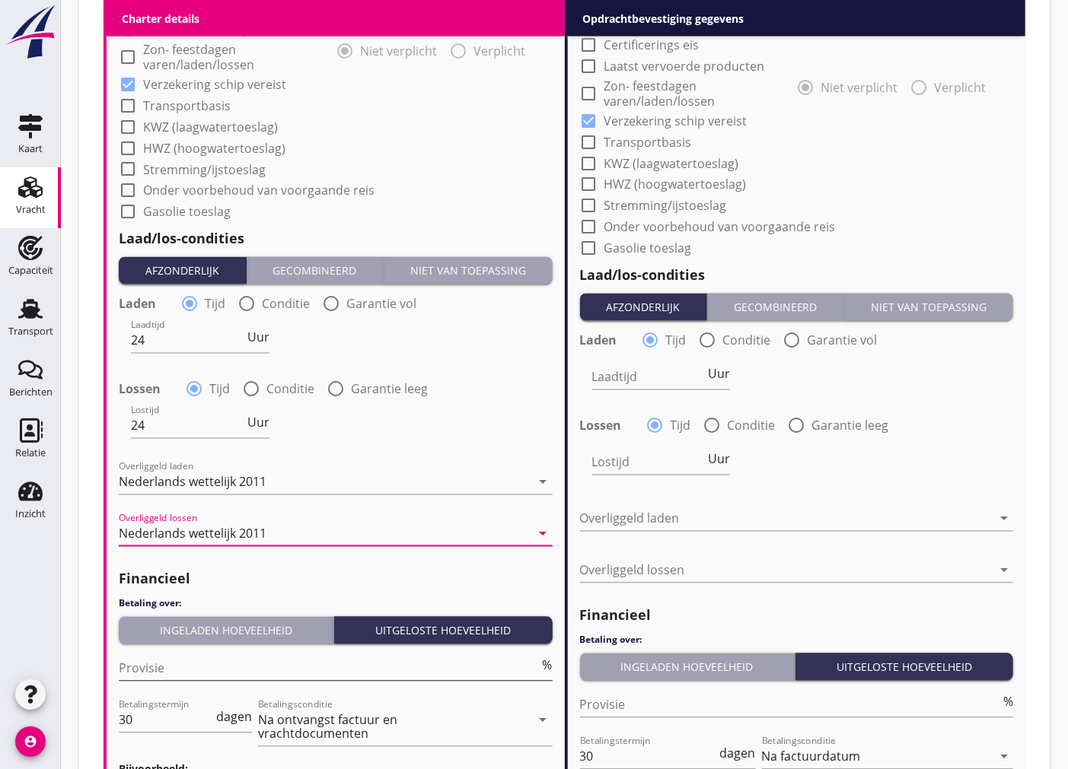
click at [304, 677] on input "Provisie" at bounding box center [329, 669] width 421 height 24
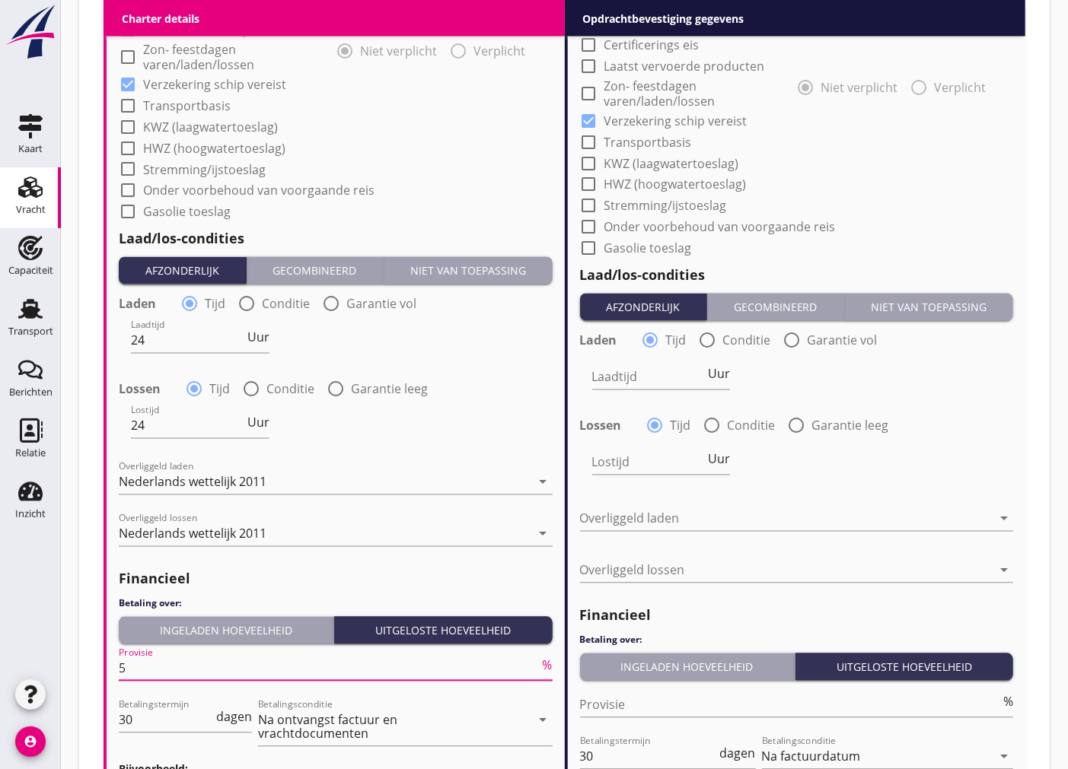
scroll to position [1596, 0]
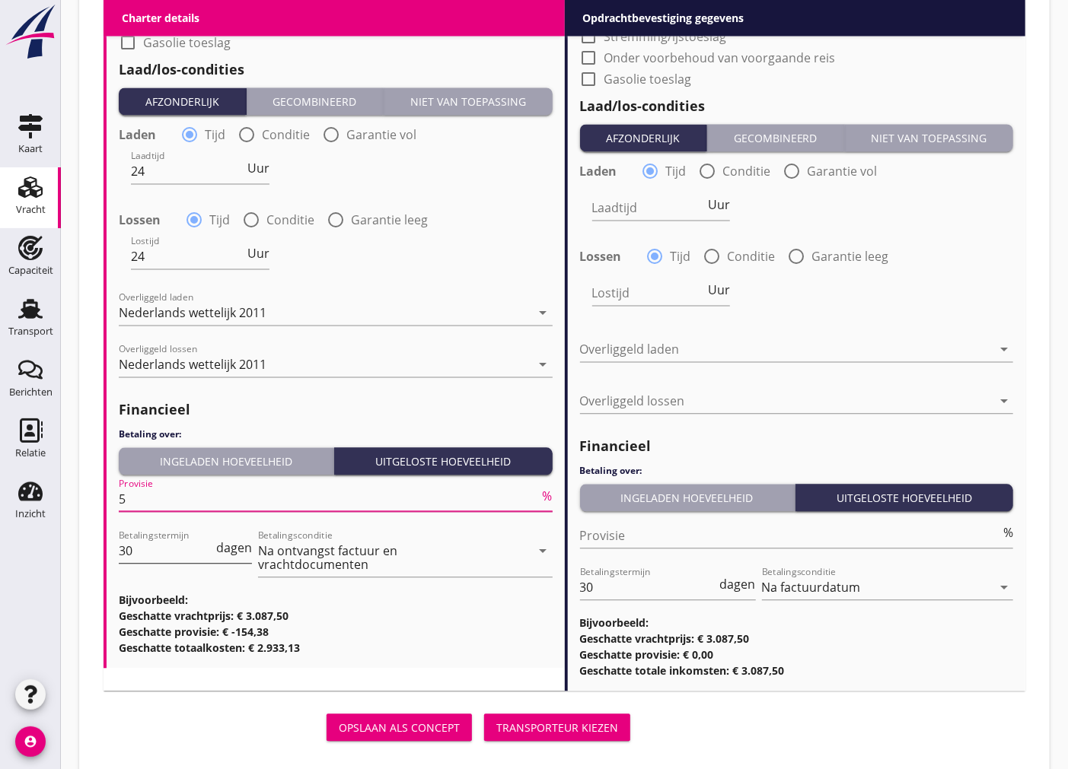
type input "5"
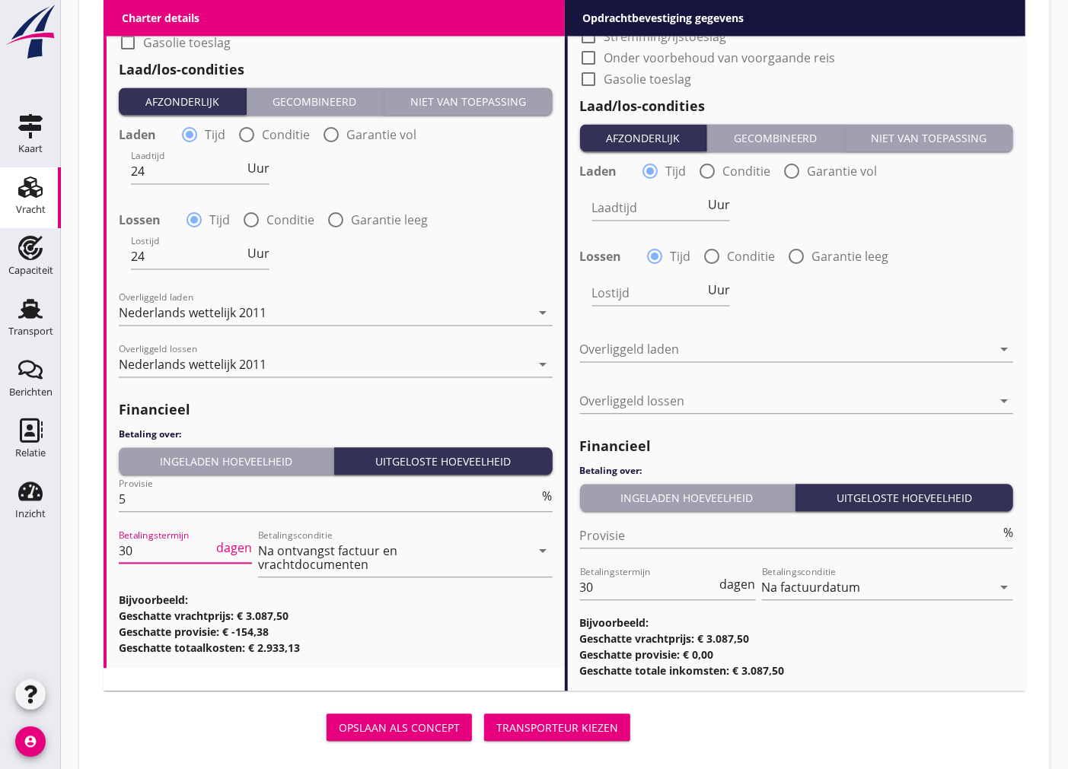
drag, startPoint x: 150, startPoint y: 545, endPoint x: 54, endPoint y: 545, distance: 95.9
type input "14"
drag, startPoint x: 606, startPoint y: 589, endPoint x: 543, endPoint y: 590, distance: 63.9
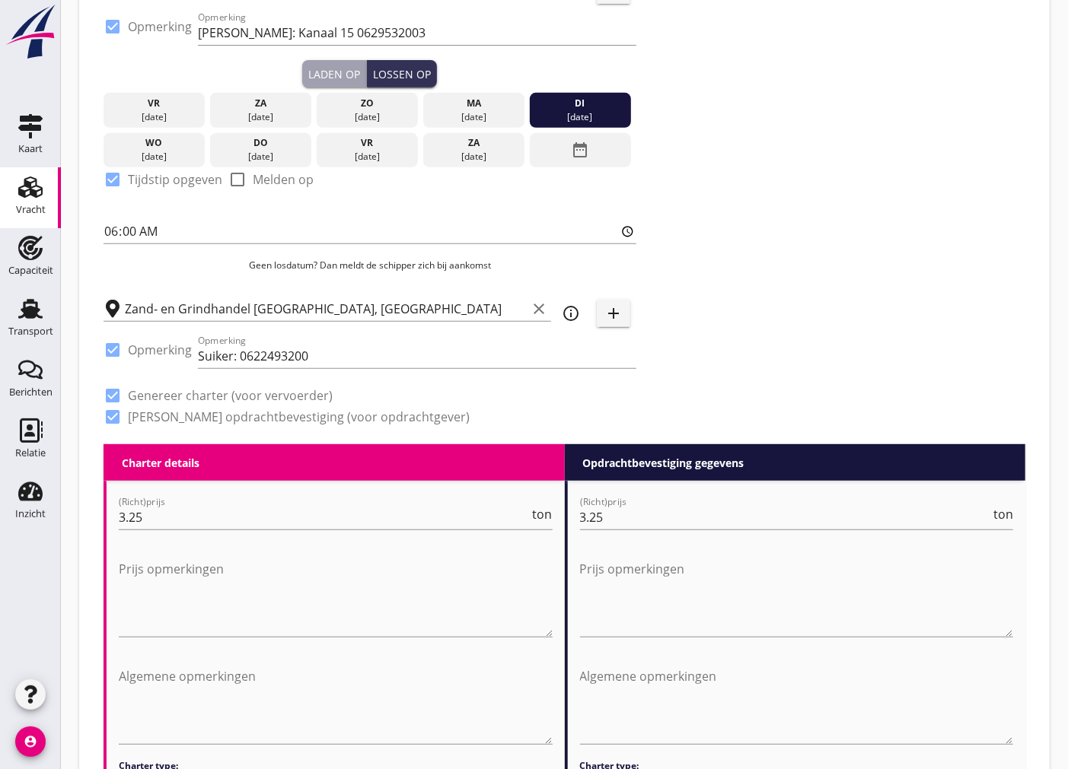
scroll to position [0, 0]
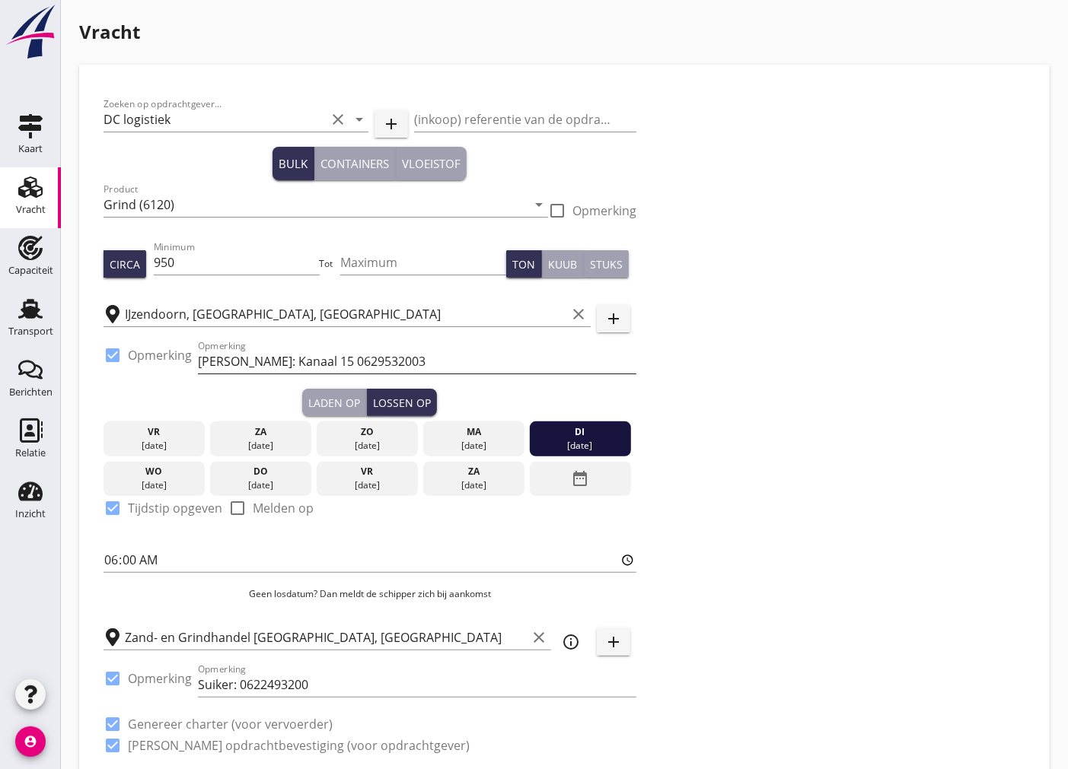
type input "14"
click at [301, 359] on input "[PERSON_NAME]: Kanaal 15 0629532003" at bounding box center [417, 361] width 438 height 24
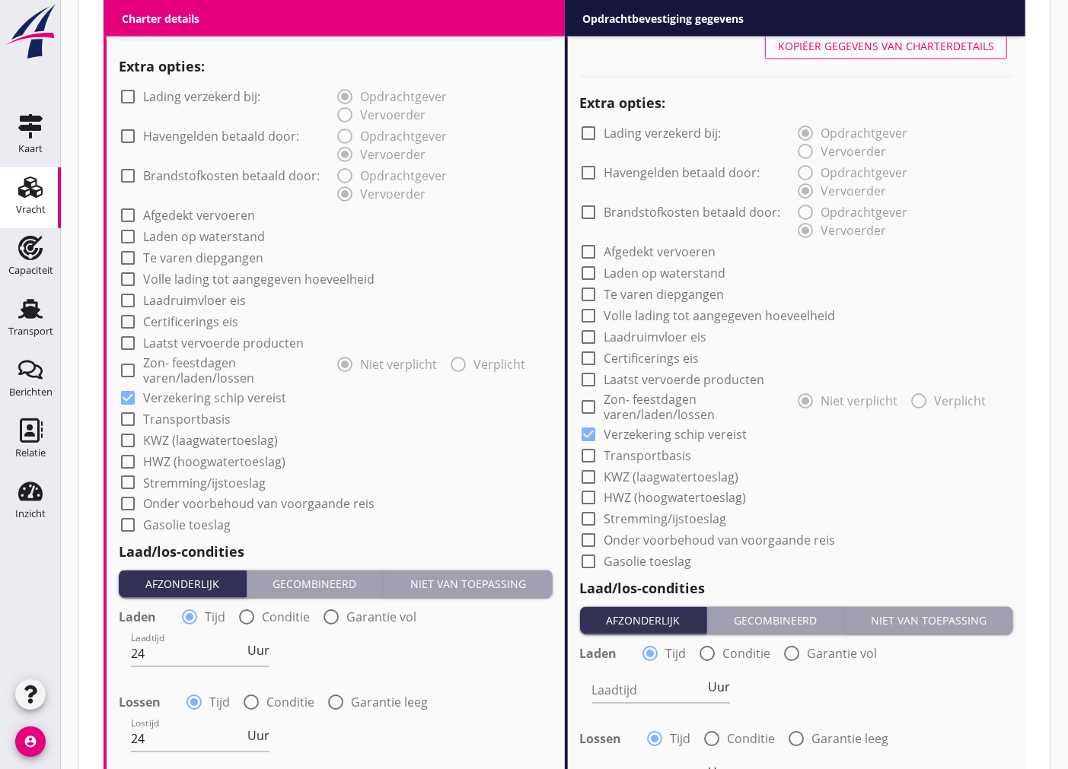
scroll to position [861, 0]
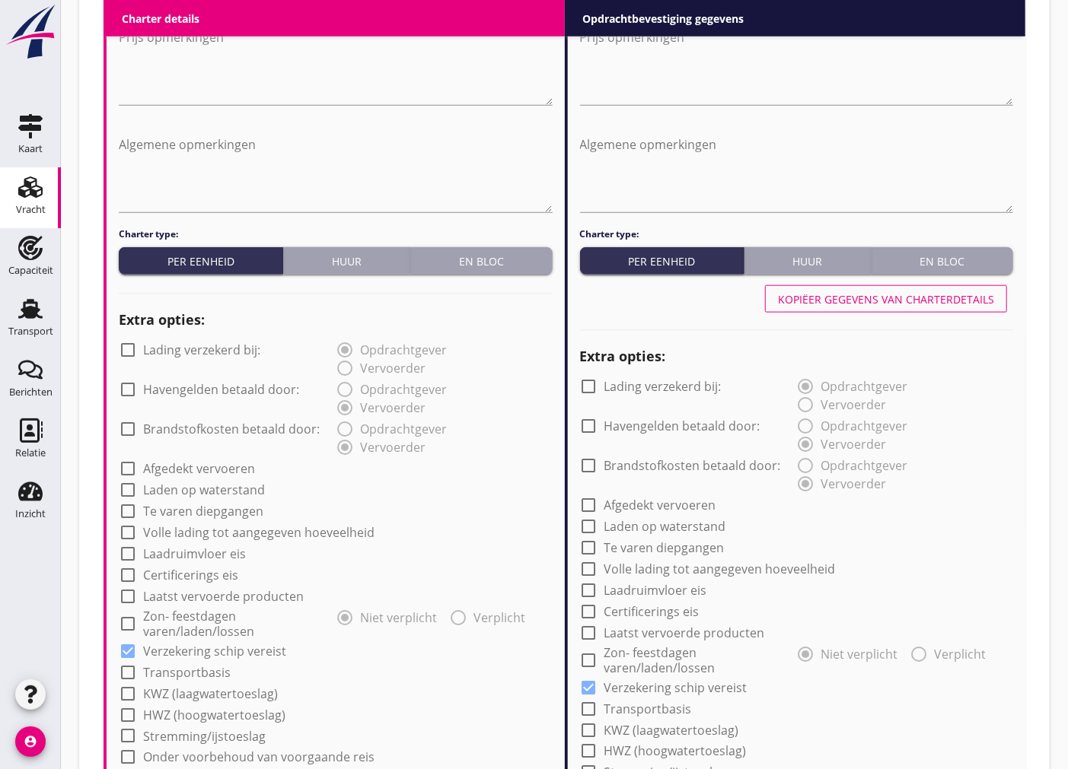
type input "[PERSON_NAME]: Kanaal 15 of 0629532003"
click at [875, 299] on div "Kopiëer gegevens van charterdetails" at bounding box center [886, 299] width 216 height 16
type input "24"
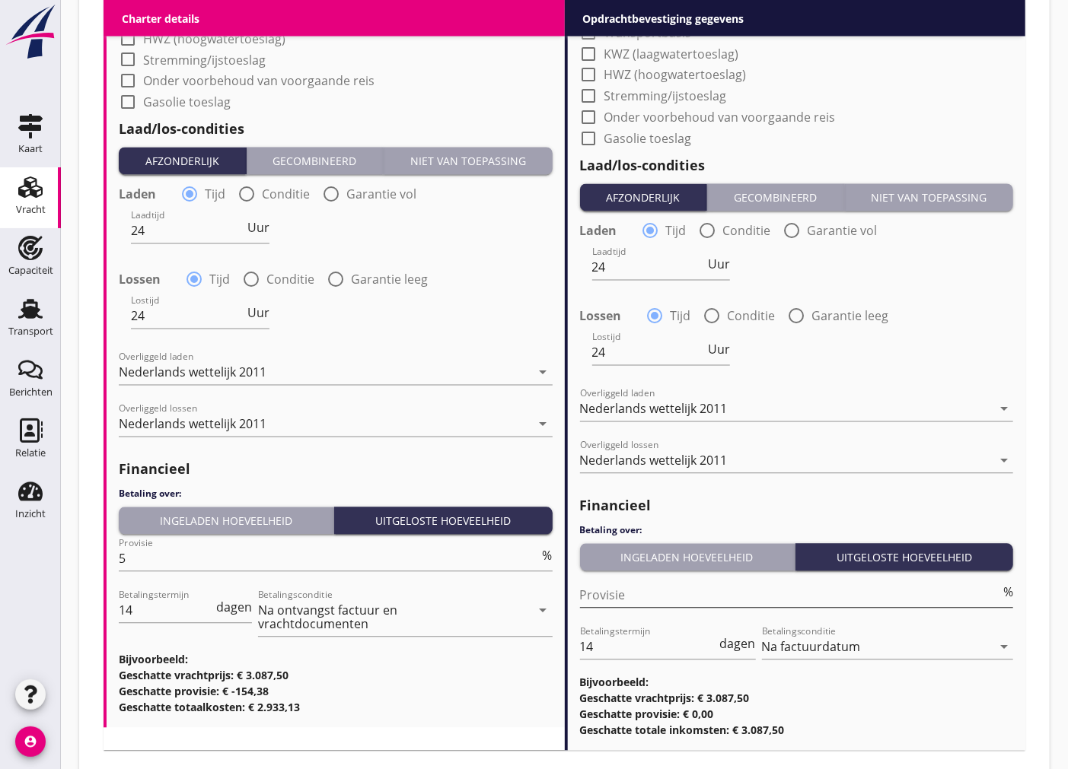
scroll to position [1622, 0]
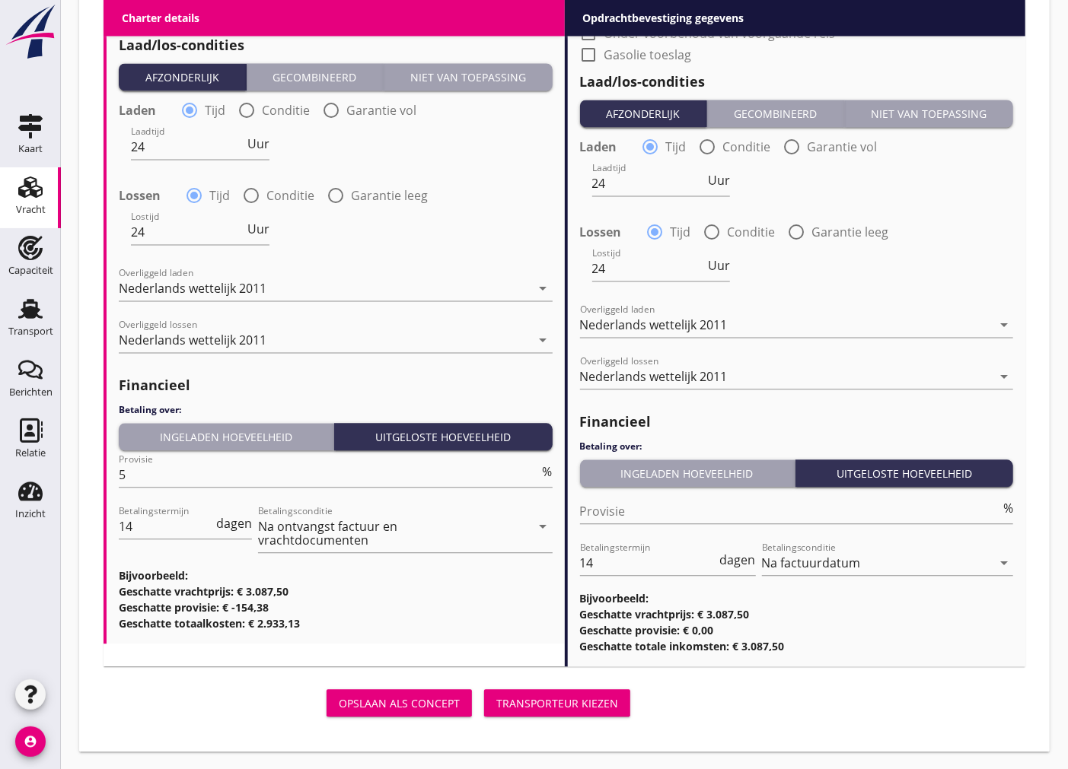
click at [580, 708] on div "Transporteur kiezen" at bounding box center [557, 704] width 122 height 16
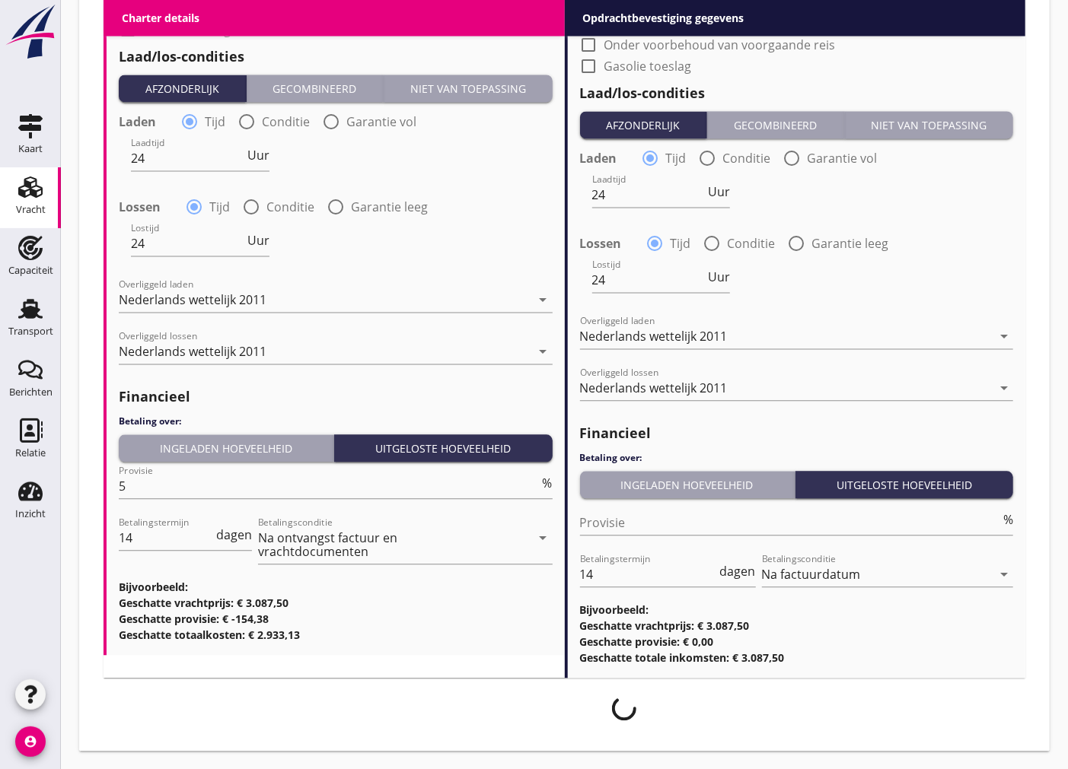
scroll to position [1609, 0]
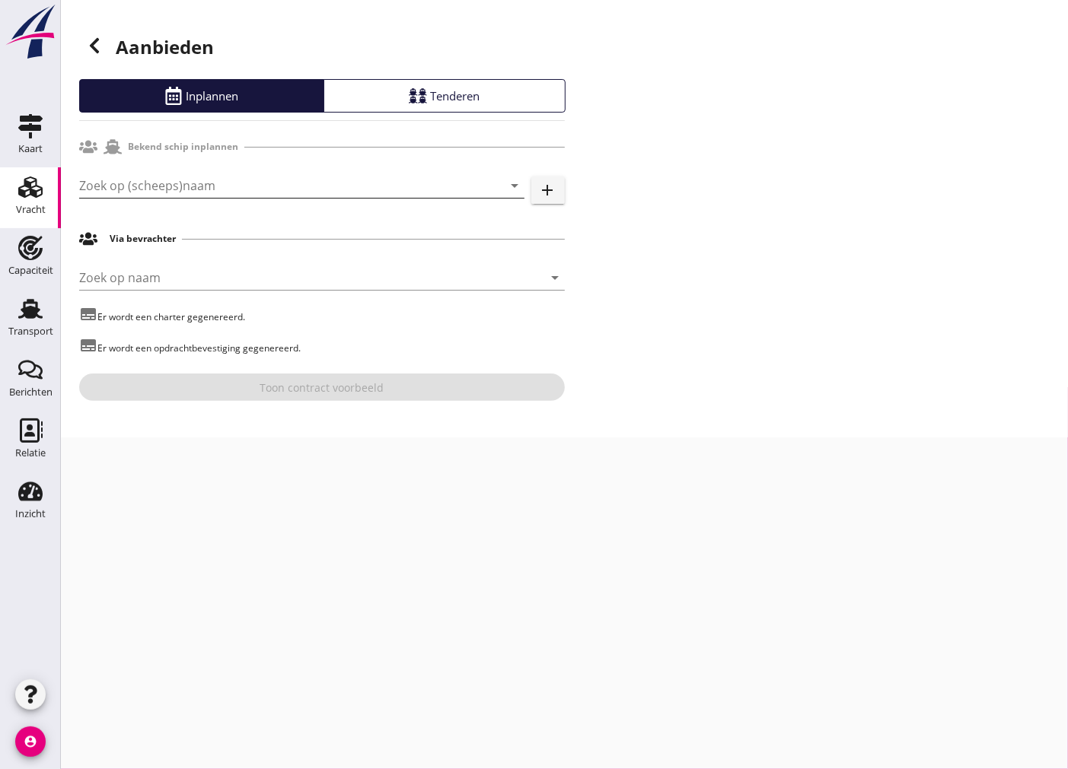
click at [321, 192] on input "Zoek op (scheeps)naam" at bounding box center [280, 185] width 403 height 24
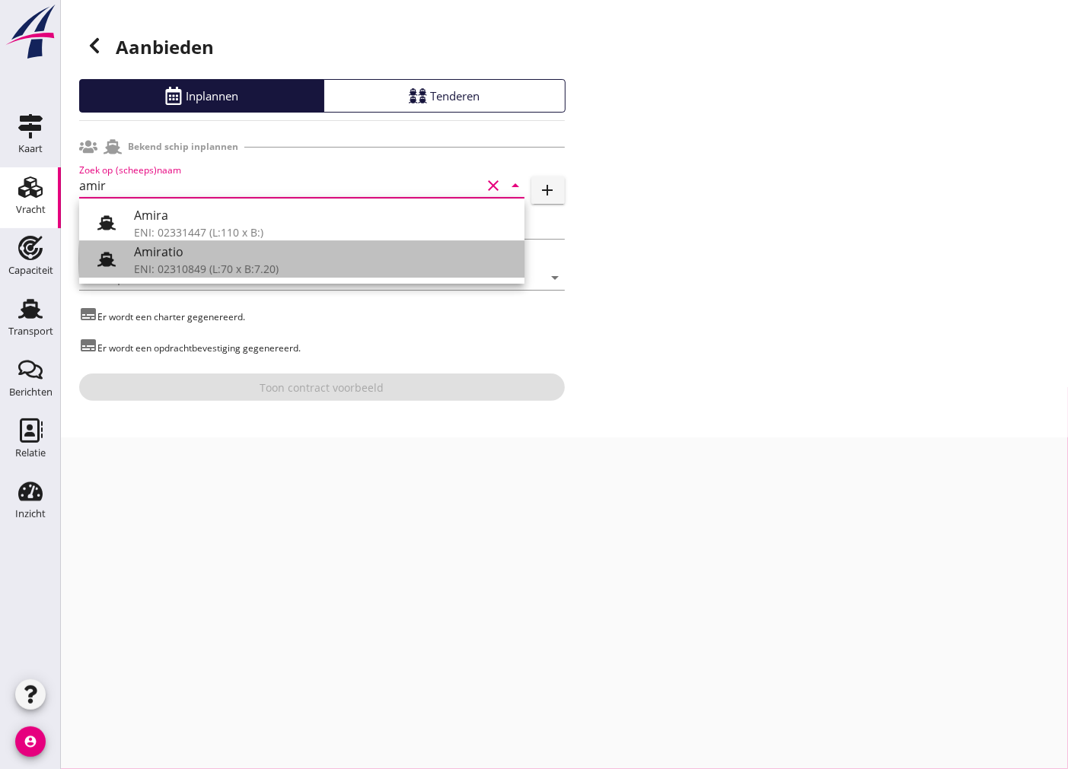
click at [309, 253] on div "Amiratio" at bounding box center [323, 252] width 378 height 18
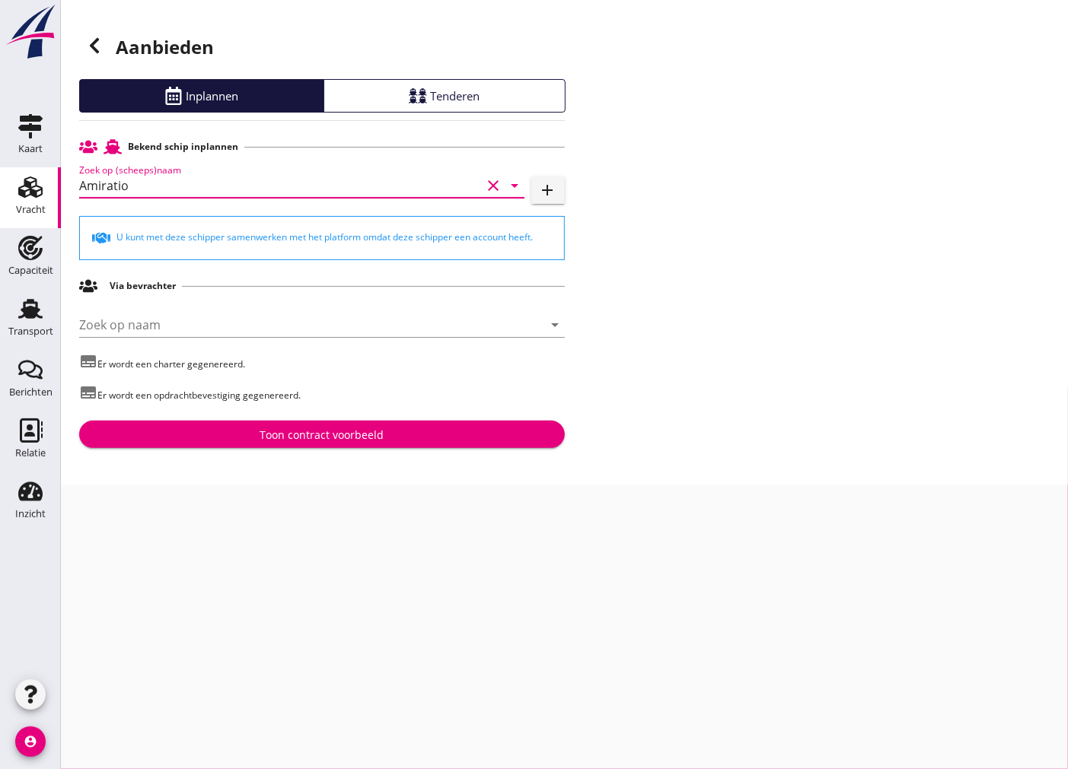
click at [333, 180] on input "Amiratio" at bounding box center [280, 185] width 403 height 24
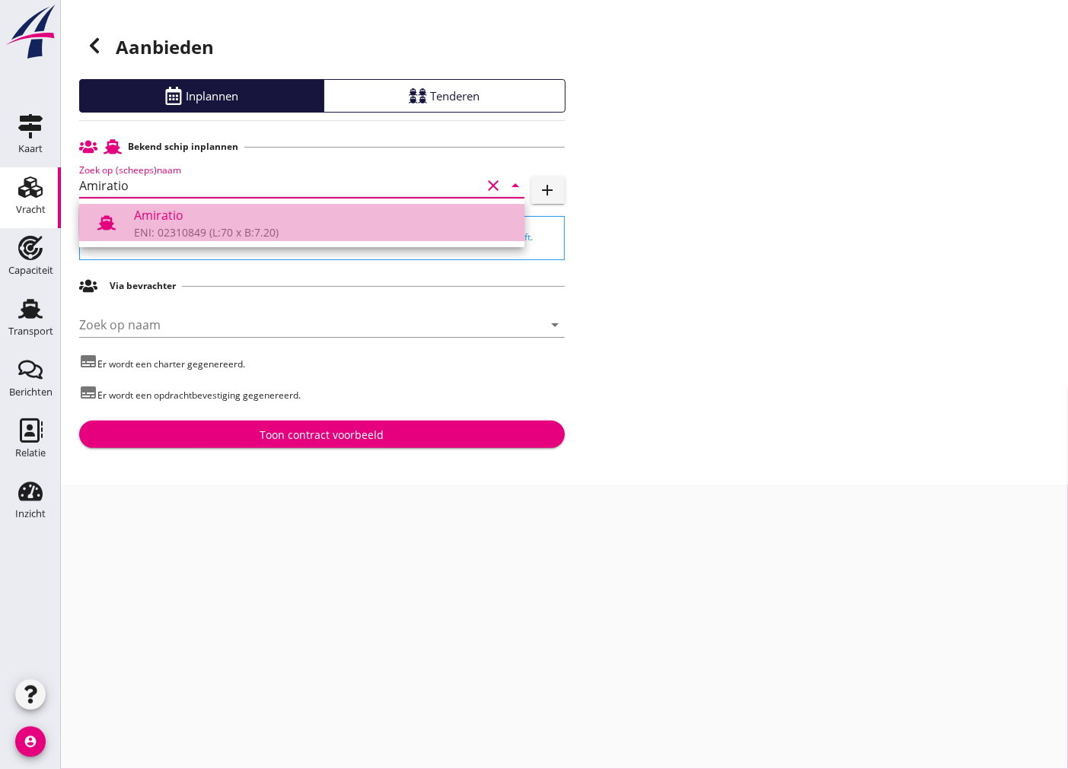
click at [333, 216] on div "Amiratio" at bounding box center [323, 215] width 378 height 18
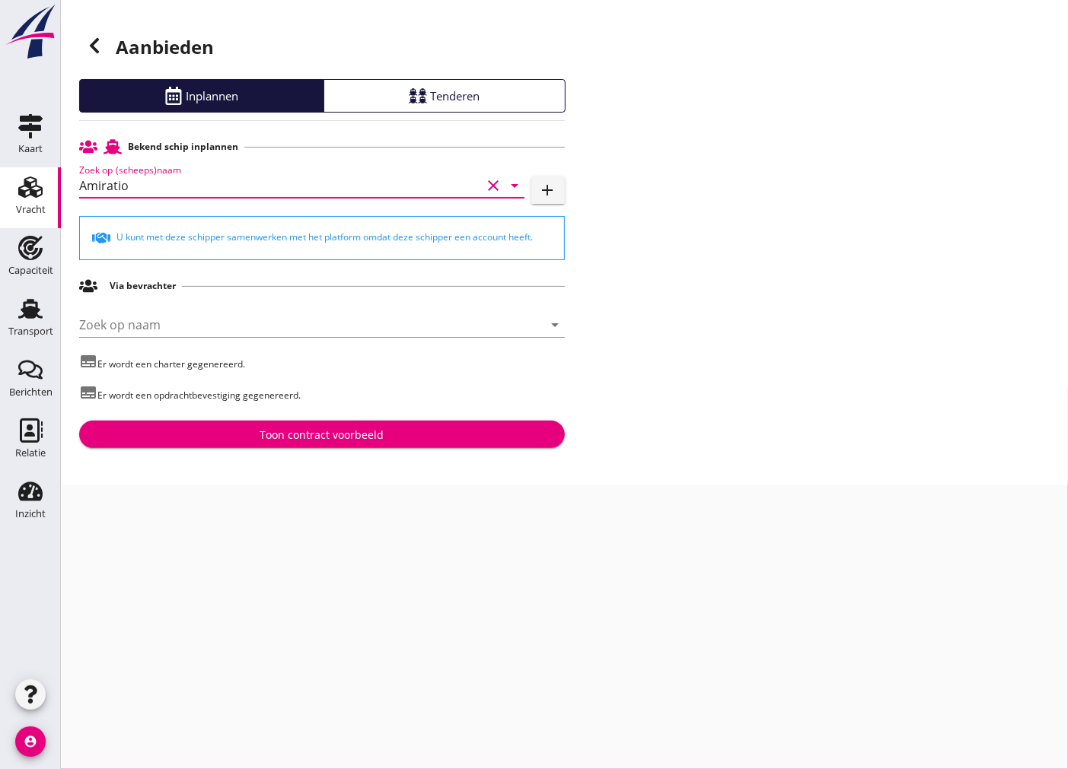
type input "Amiratio"
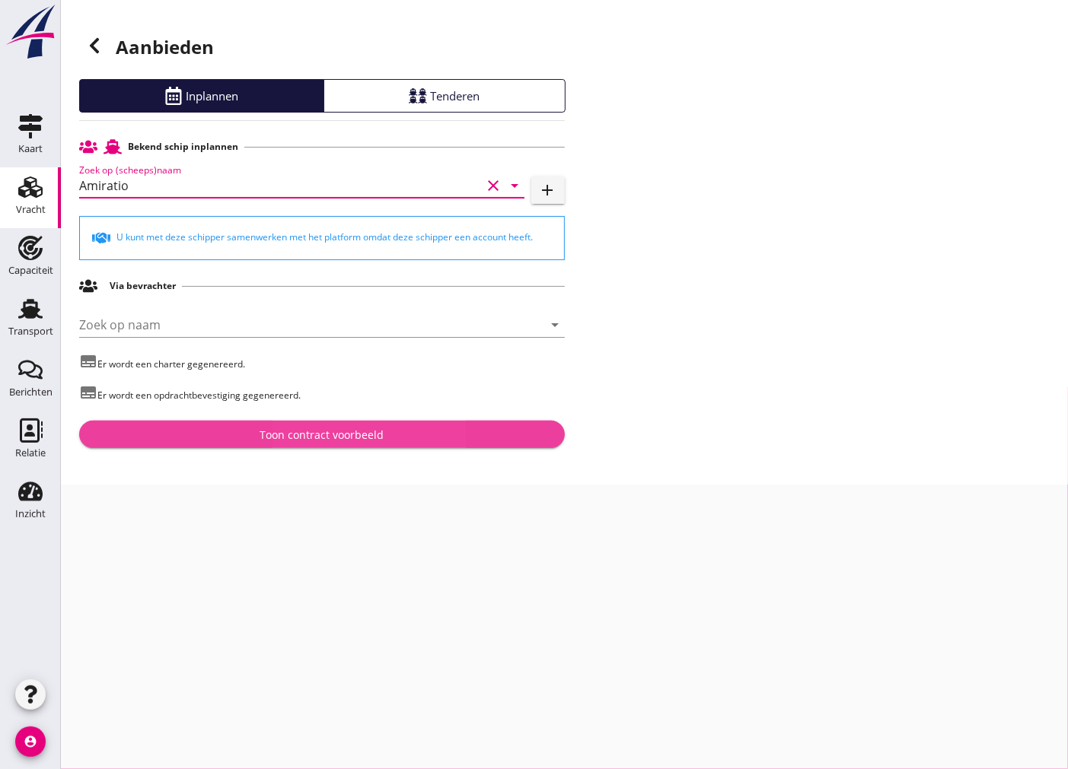
click at [386, 438] on div "Toon contract voorbeeld" at bounding box center [321, 435] width 461 height 16
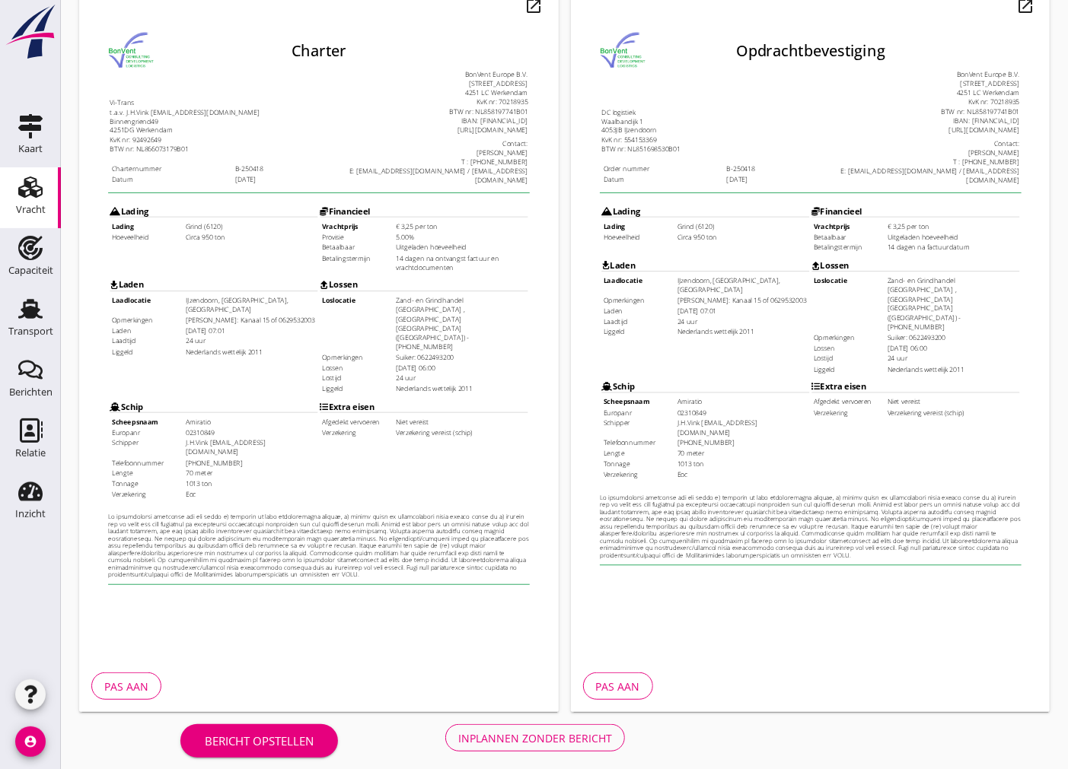
scroll to position [180, 0]
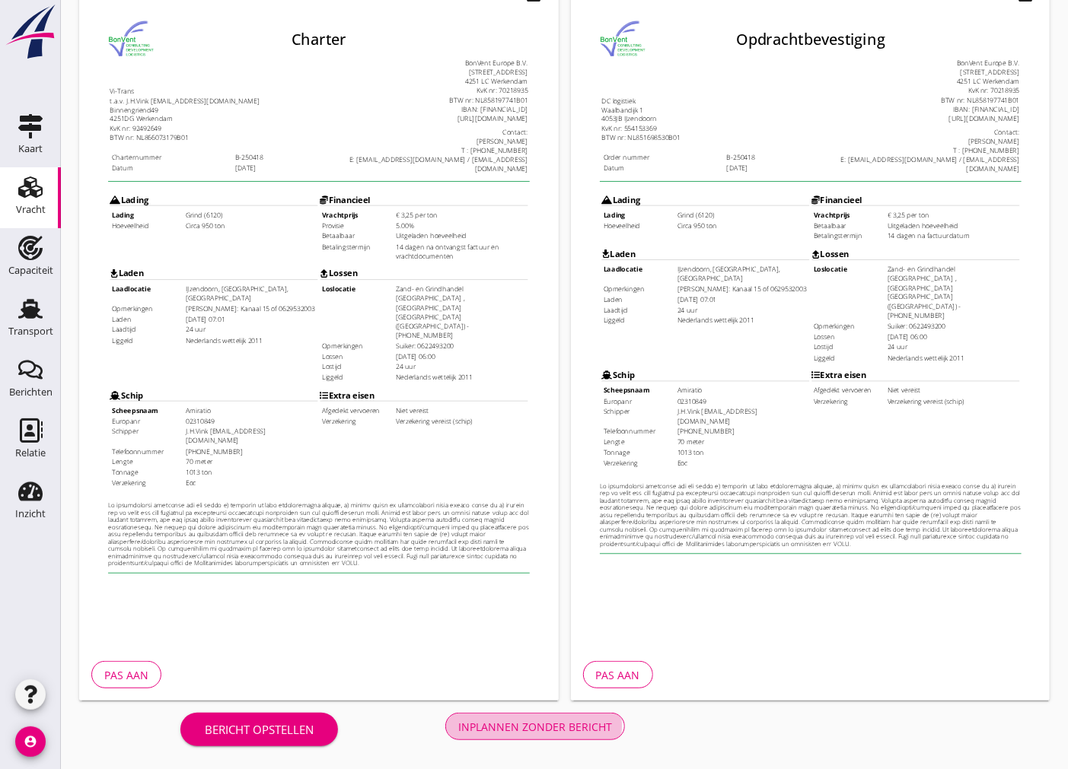
click at [568, 729] on div "Inplannen zonder bericht" at bounding box center [535, 727] width 154 height 16
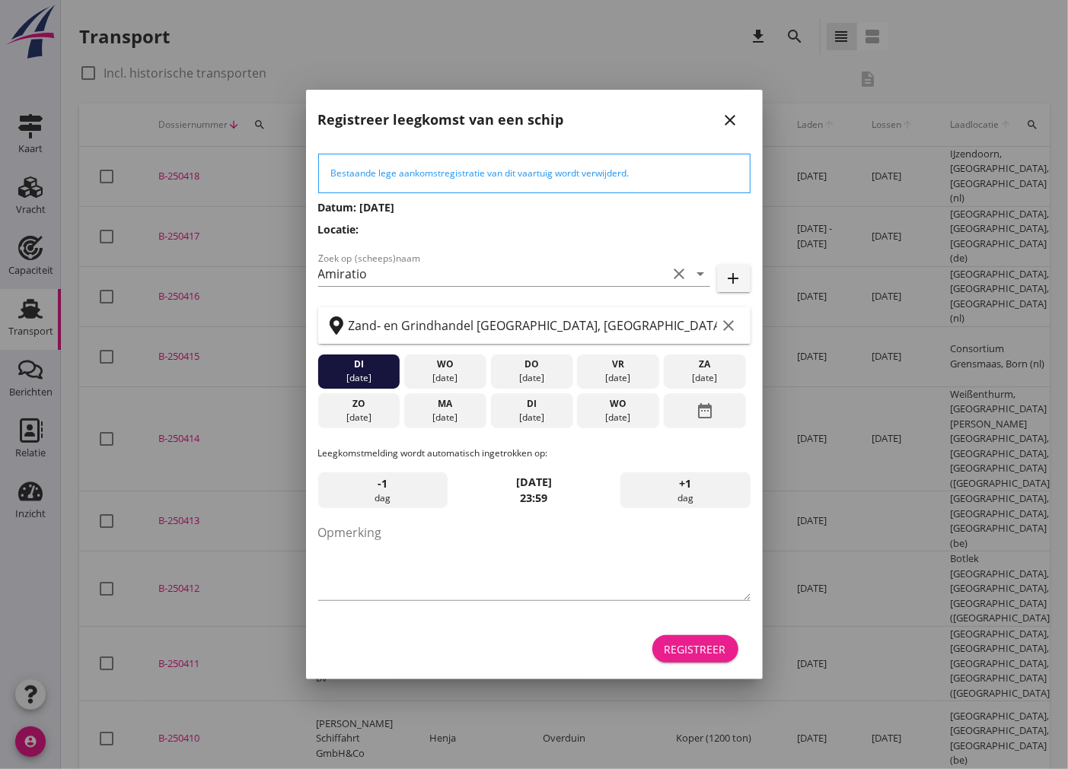
drag, startPoint x: 689, startPoint y: 648, endPoint x: 685, endPoint y: 641, distance: 8.5
click at [689, 648] on div "Registreer" at bounding box center [695, 649] width 62 height 16
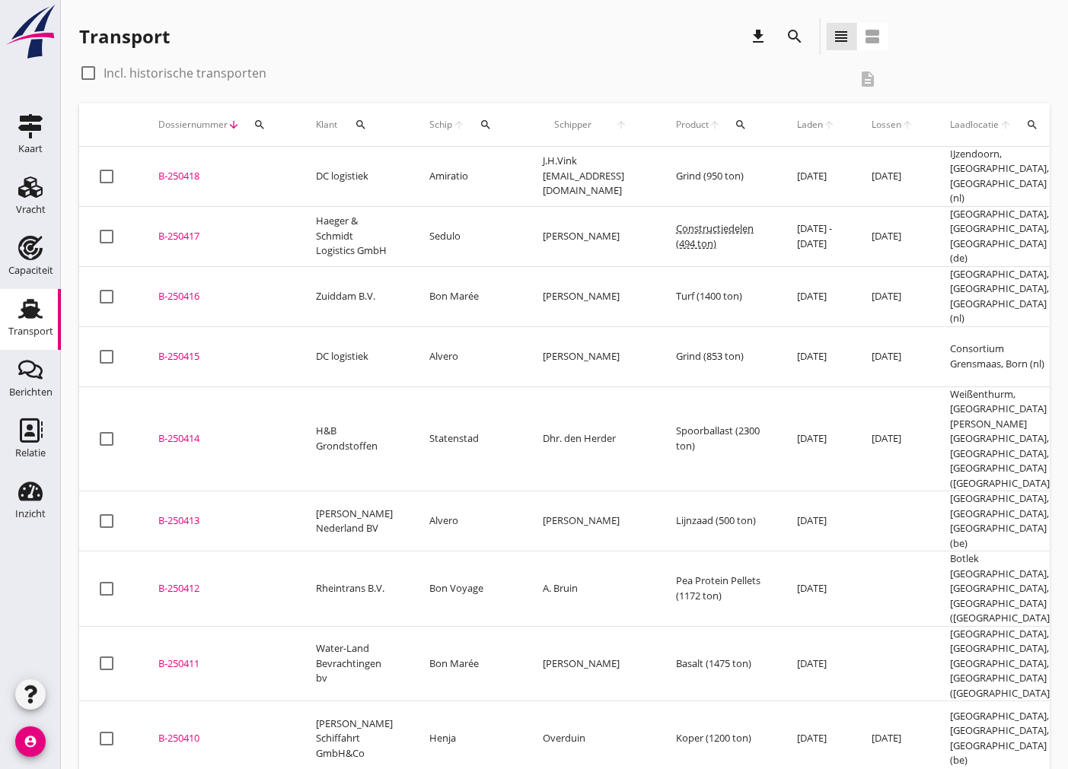
click at [183, 169] on div "B-250418" at bounding box center [218, 176] width 121 height 15
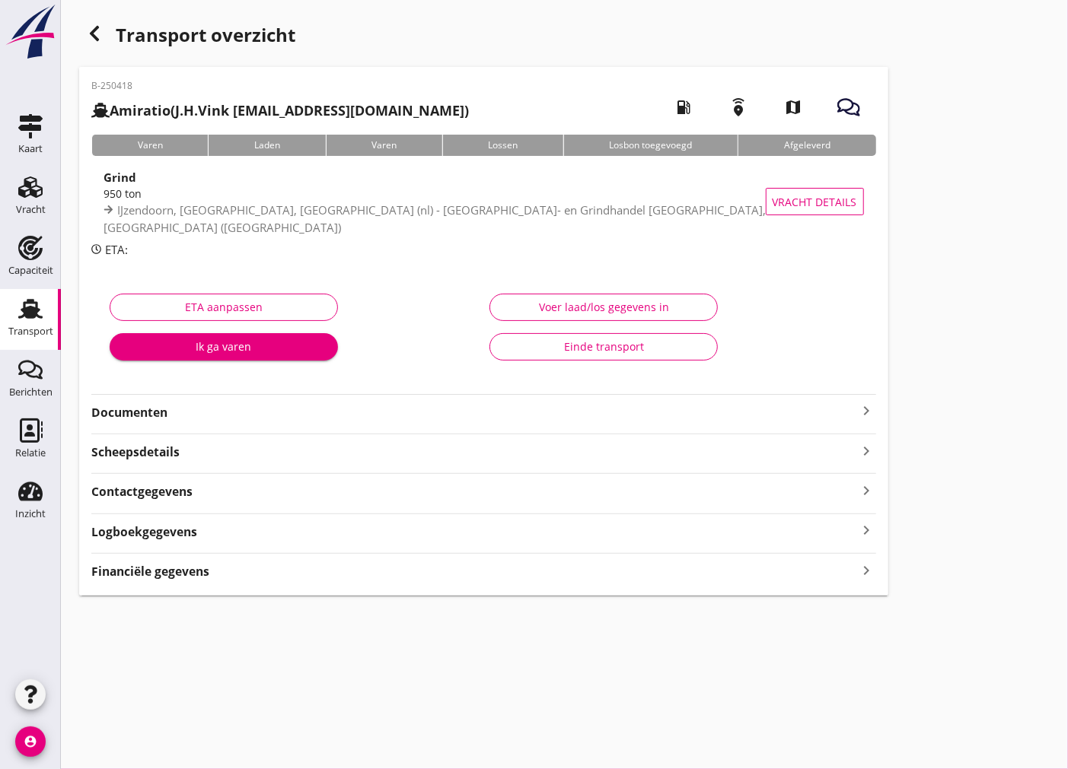
click at [832, 404] on strong "Documenten" at bounding box center [474, 413] width 766 height 18
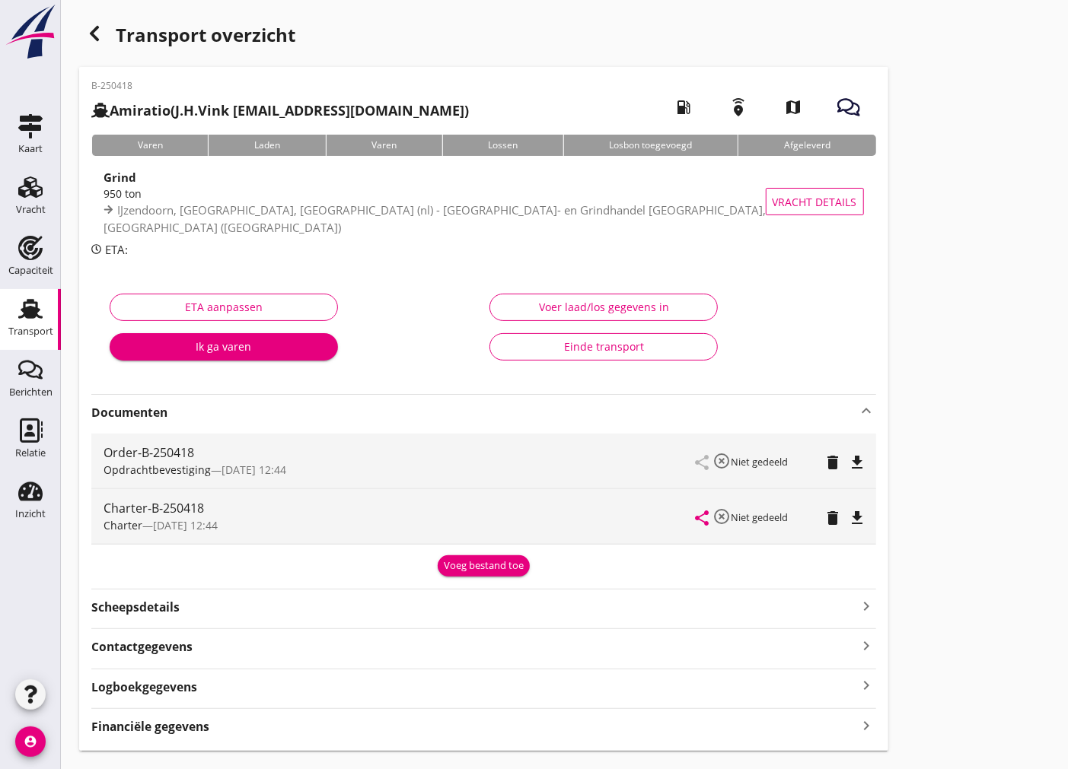
click at [842, 457] on div "delete" at bounding box center [837, 461] width 20 height 18
click at [855, 457] on icon "file_download" at bounding box center [857, 463] width 18 height 18
click at [853, 517] on icon "file_download" at bounding box center [857, 518] width 18 height 18
click at [336, 602] on div "Scheepsdetails keyboard_arrow_right" at bounding box center [483, 606] width 785 height 21
